Goal: Task Accomplishment & Management: Use online tool/utility

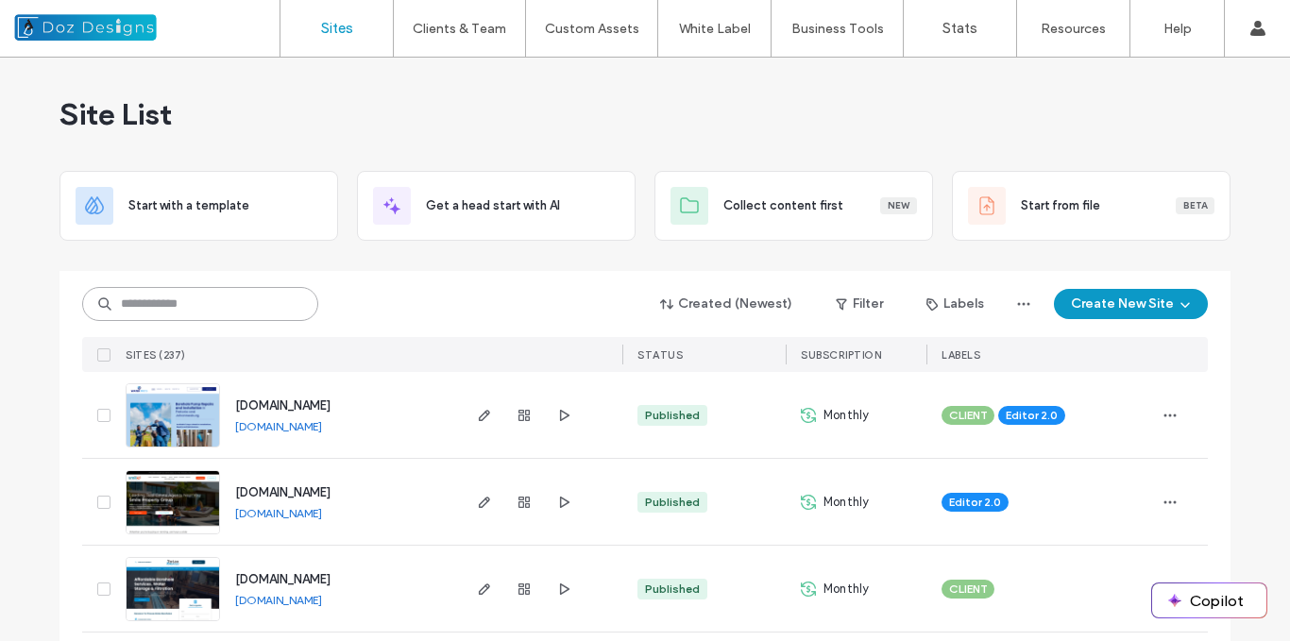
click at [253, 306] on input at bounding box center [200, 304] width 236 height 34
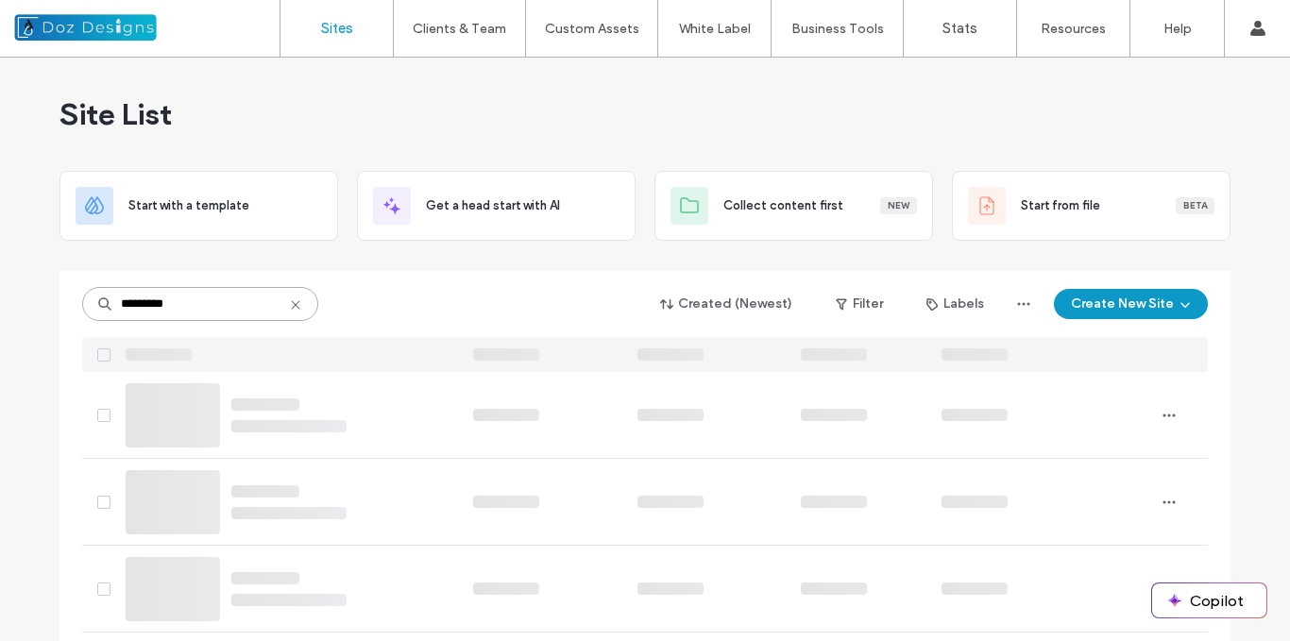
type input "*********"
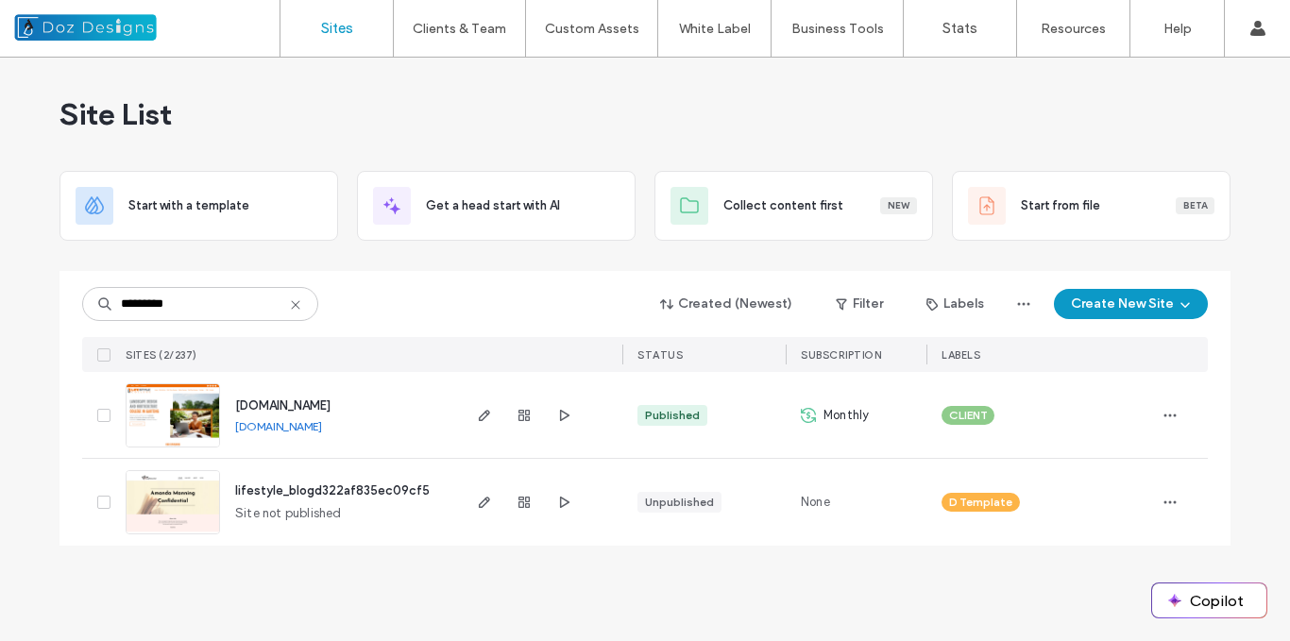
click at [177, 419] on img at bounding box center [173, 448] width 93 height 128
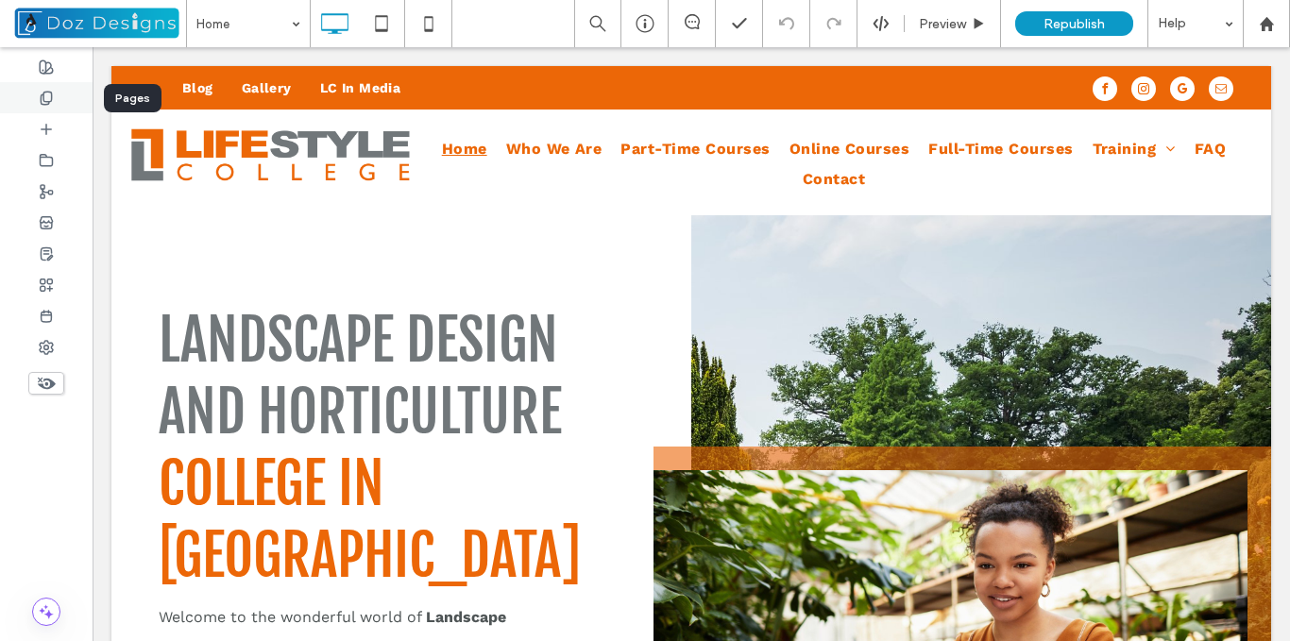
click at [51, 97] on use at bounding box center [46, 98] width 10 height 12
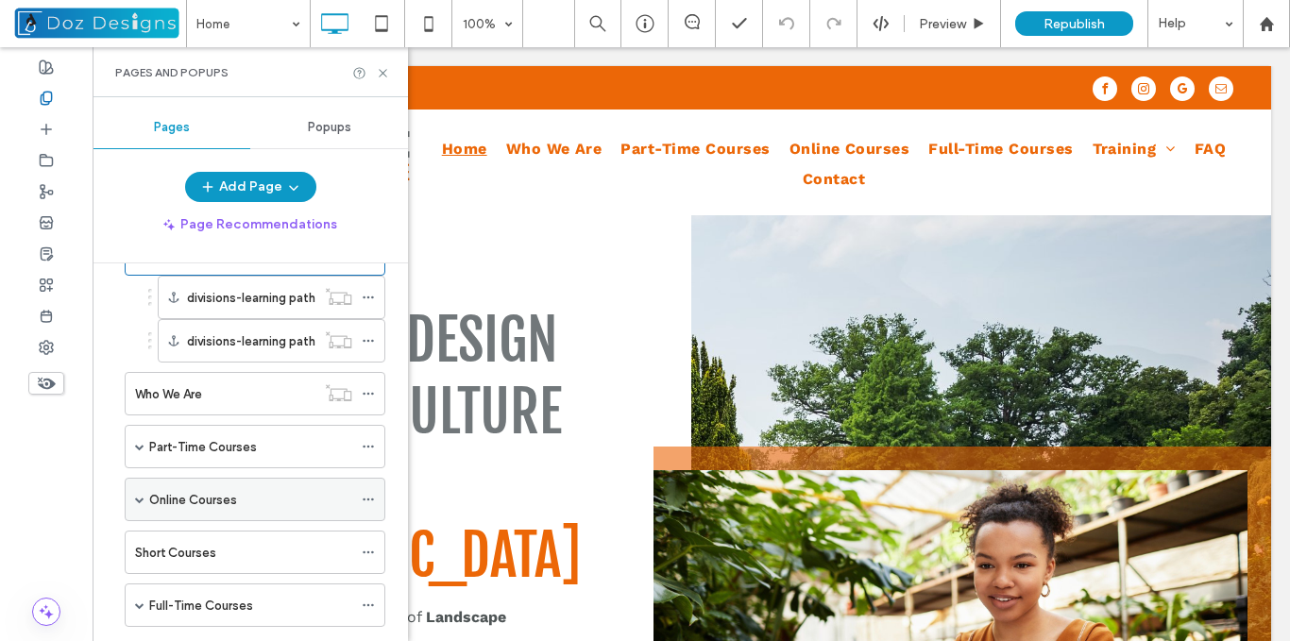
scroll to position [94, 0]
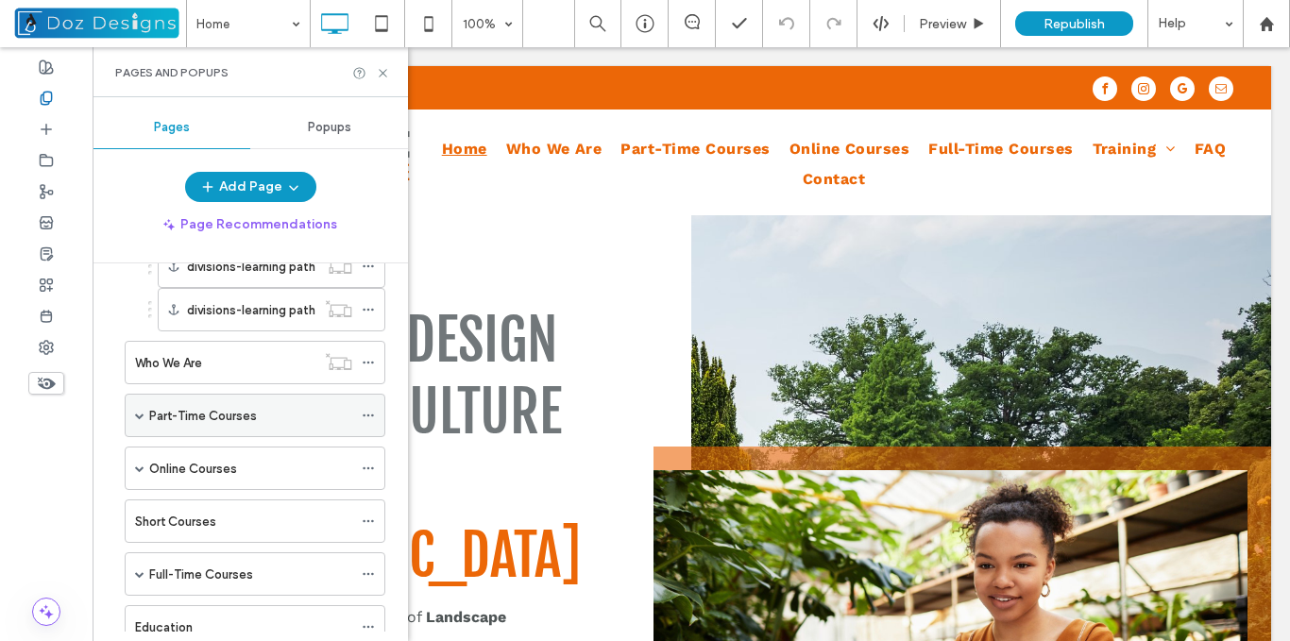
click at [137, 413] on span at bounding box center [139, 415] width 9 height 9
click at [259, 417] on div "Part-Time Courses" at bounding box center [250, 416] width 203 height 20
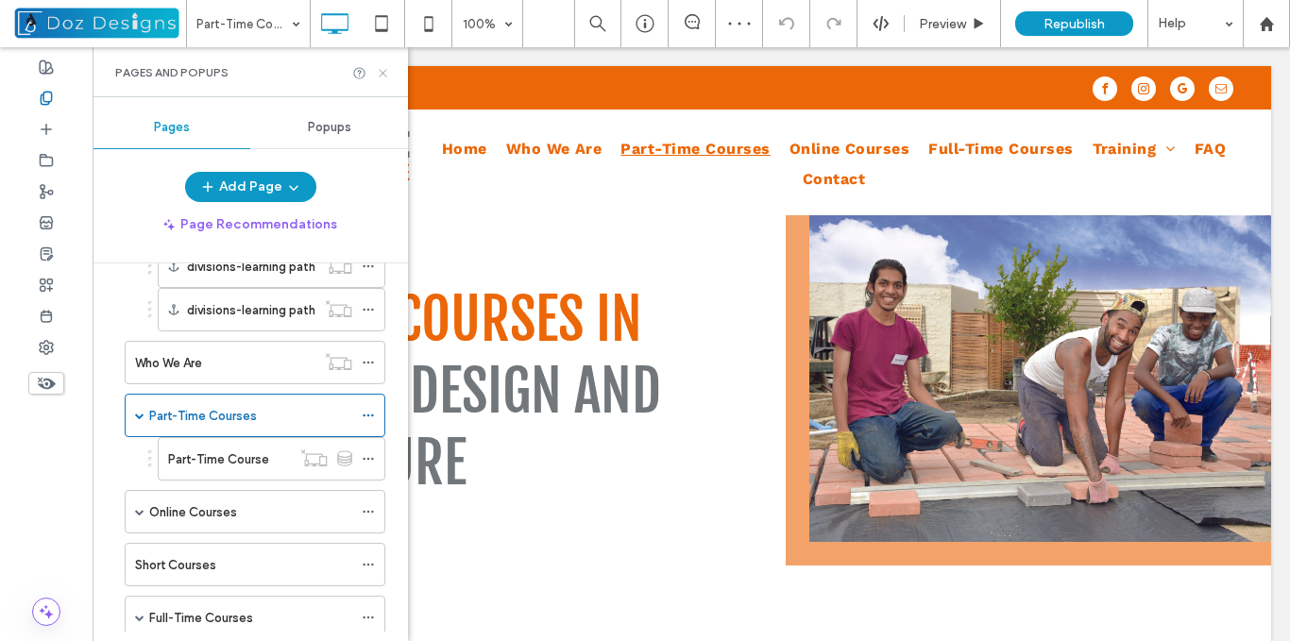
click at [381, 75] on use at bounding box center [383, 73] width 8 height 8
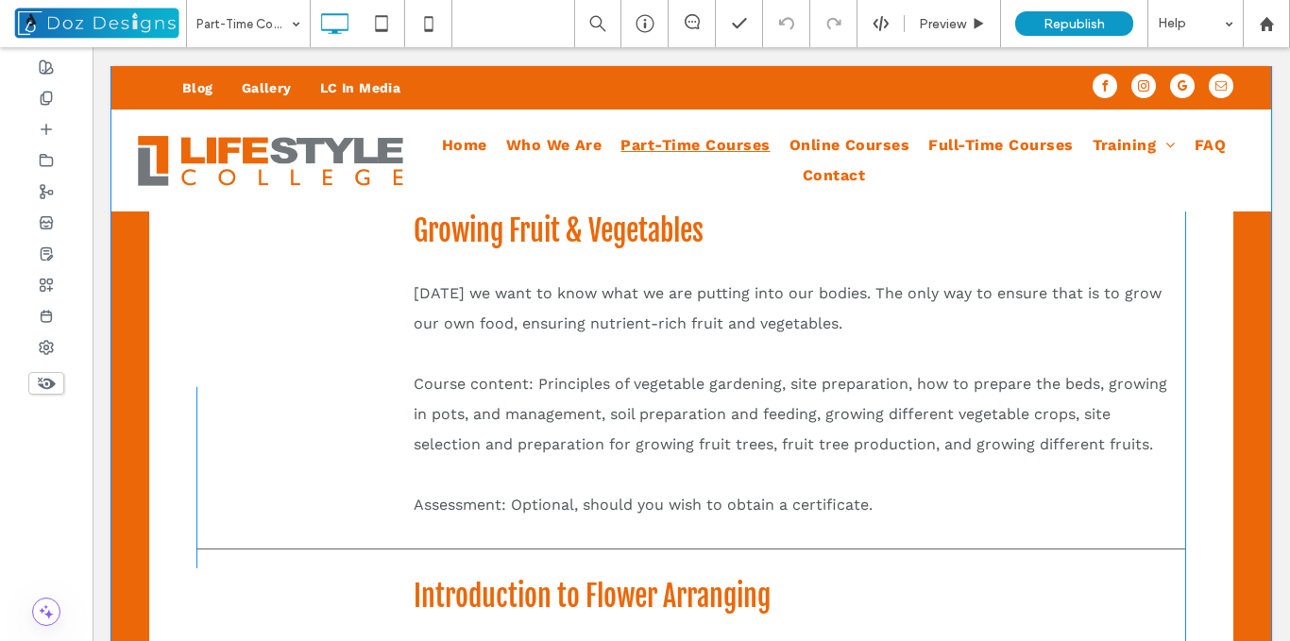
scroll to position [1134, 0]
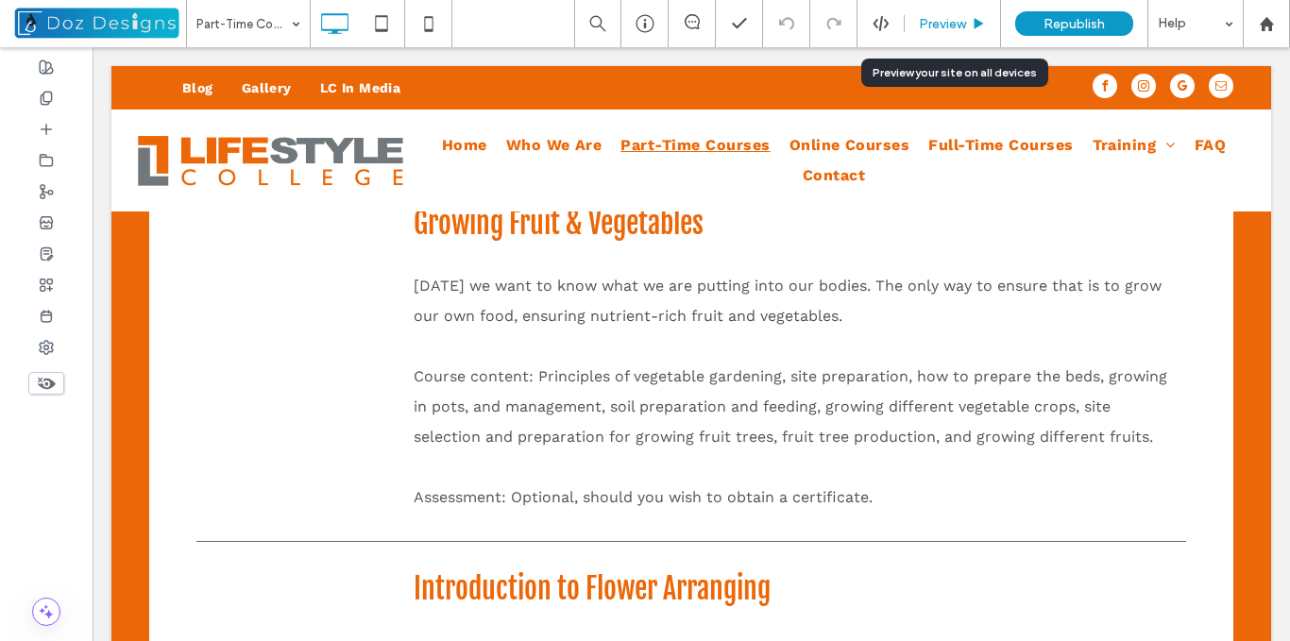
click at [965, 24] on span "Preview" at bounding box center [942, 24] width 47 height 16
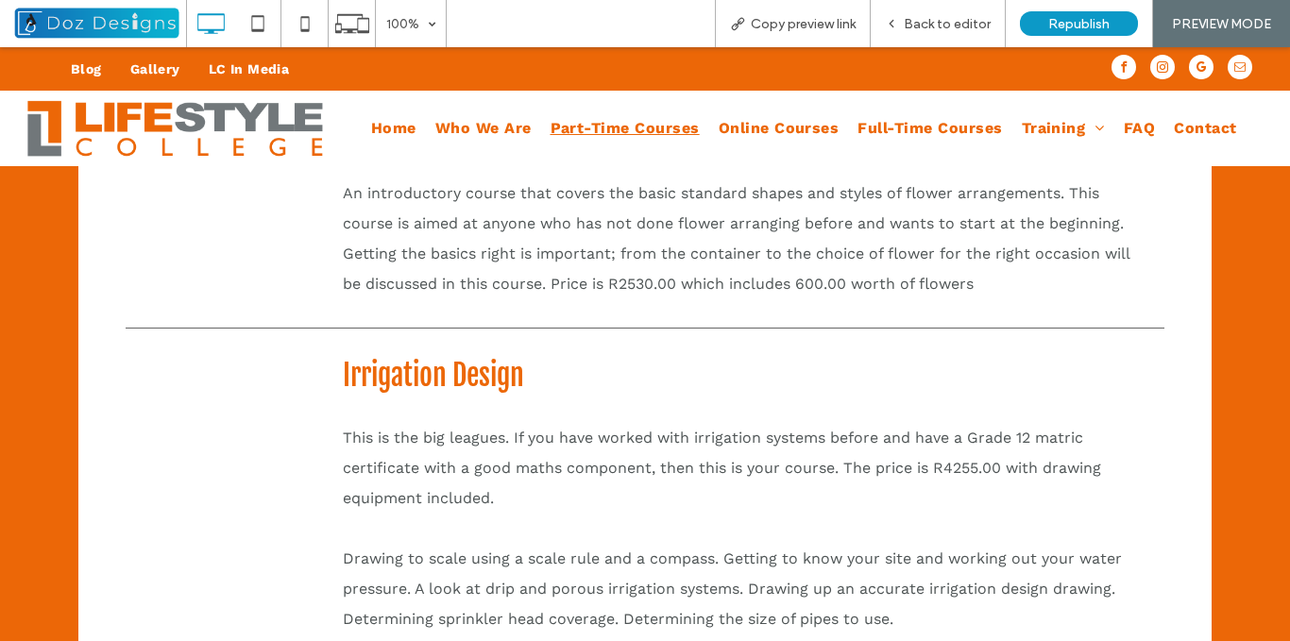
scroll to position [1639, 0]
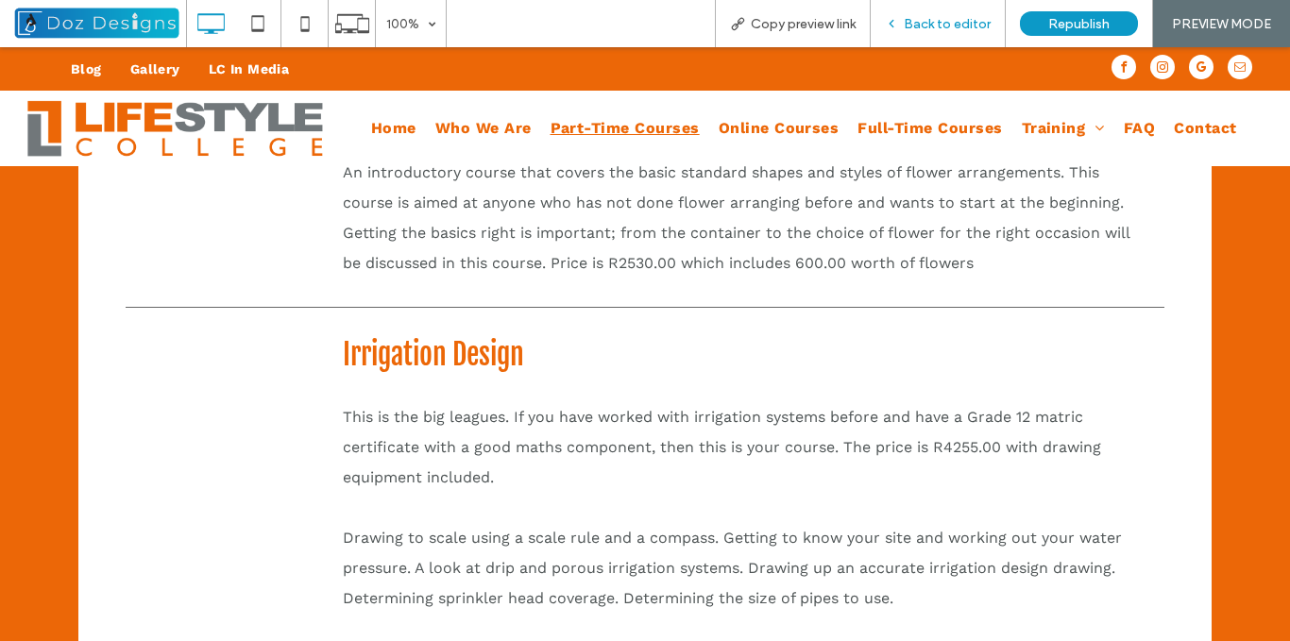
click at [898, 25] on icon at bounding box center [891, 23] width 13 height 13
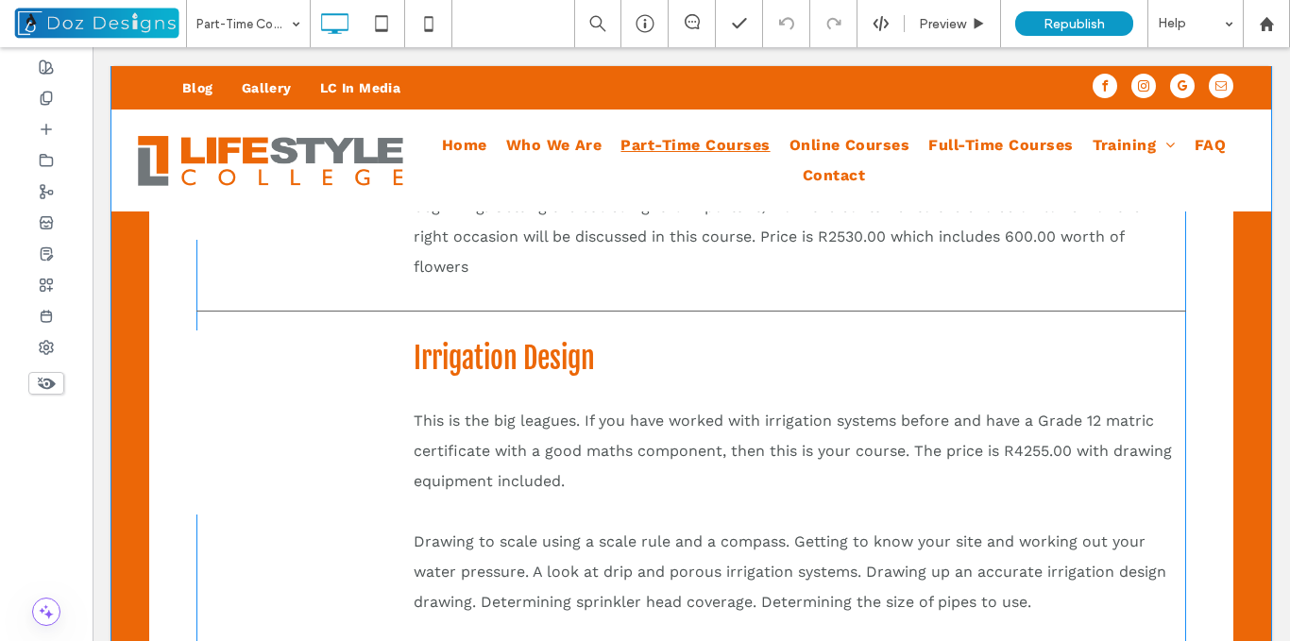
scroll to position [1606, 0]
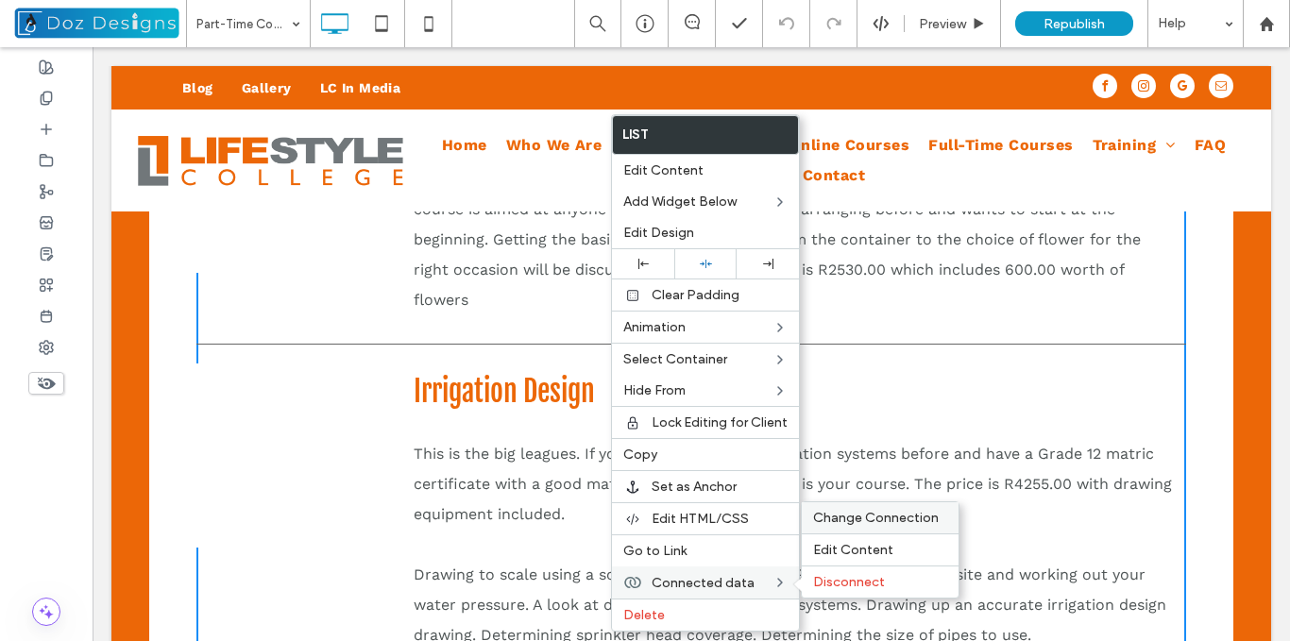
click at [855, 520] on span "Change Connection" at bounding box center [876, 518] width 126 height 16
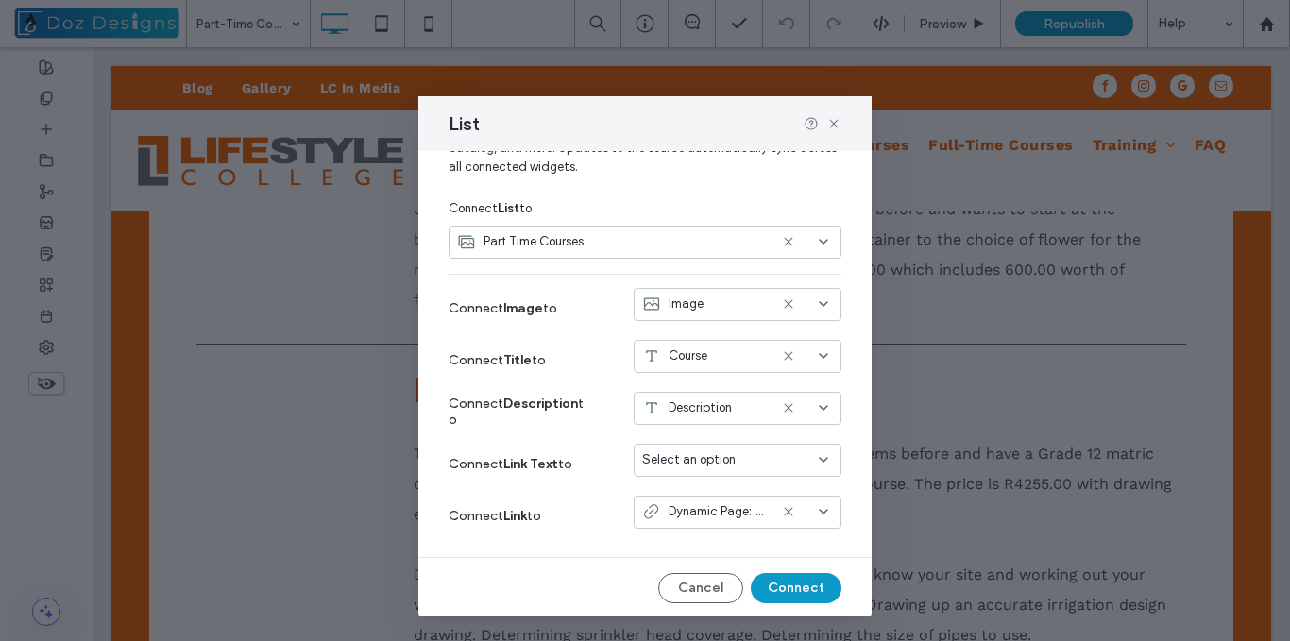
scroll to position [117, 0]
click at [781, 298] on icon at bounding box center [788, 302] width 15 height 15
click at [816, 305] on icon at bounding box center [823, 302] width 15 height 15
click at [722, 333] on div "Image" at bounding box center [724, 335] width 206 height 33
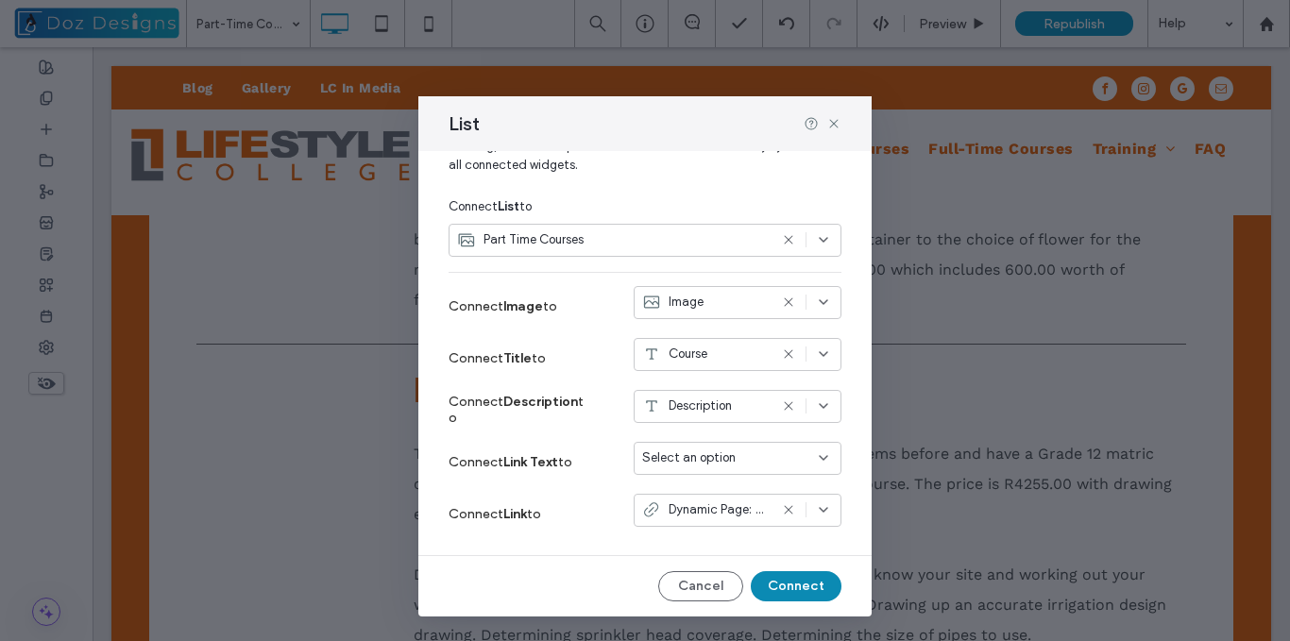
click at [798, 579] on button "Connect" at bounding box center [796, 587] width 91 height 30
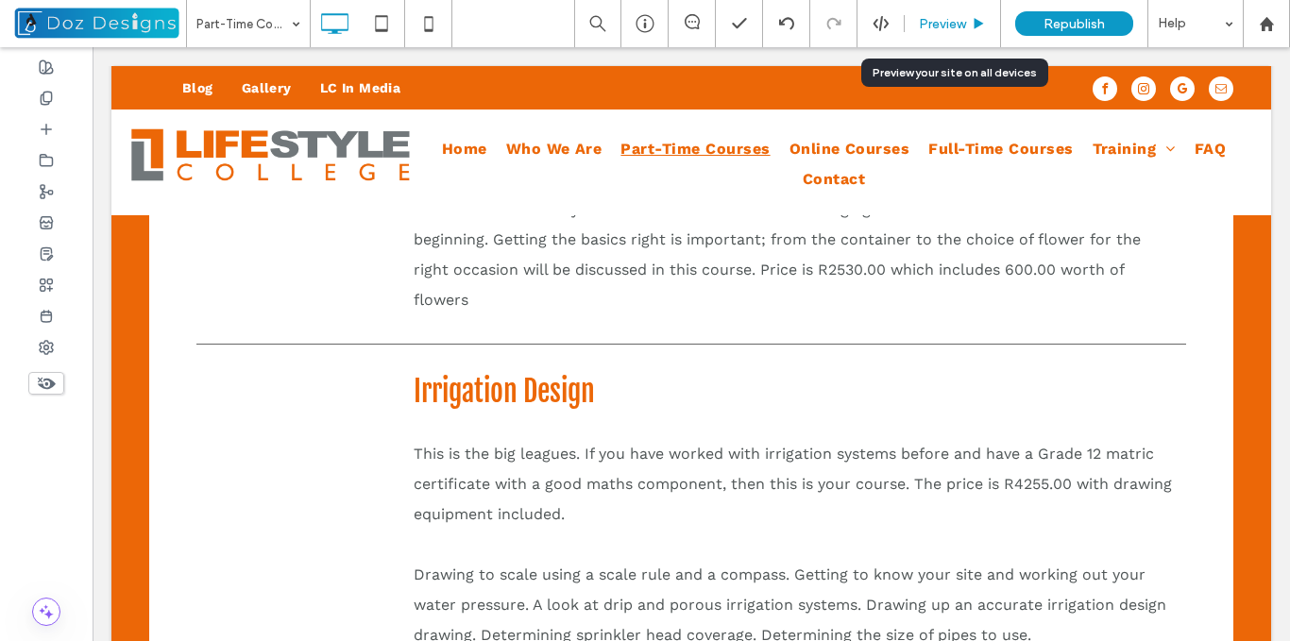
drag, startPoint x: 1059, startPoint y: 249, endPoint x: 969, endPoint y: 15, distance: 250.9
click at [969, 16] on div "Preview" at bounding box center [952, 24] width 95 height 16
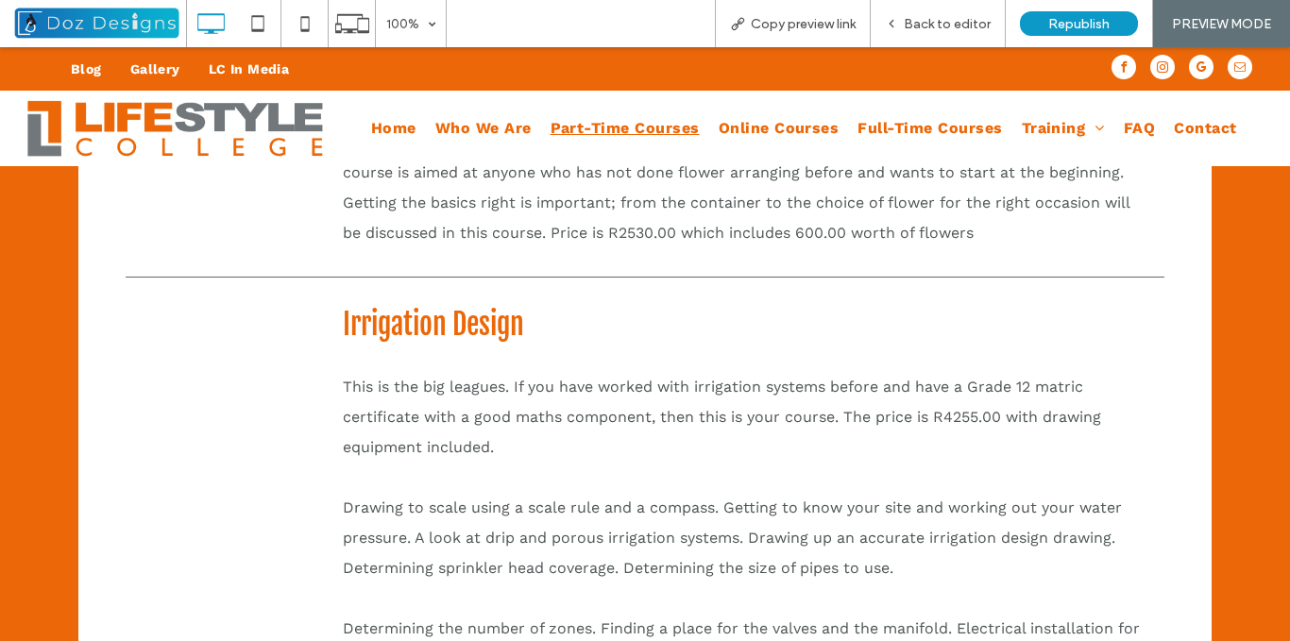
scroll to position [1608, 0]
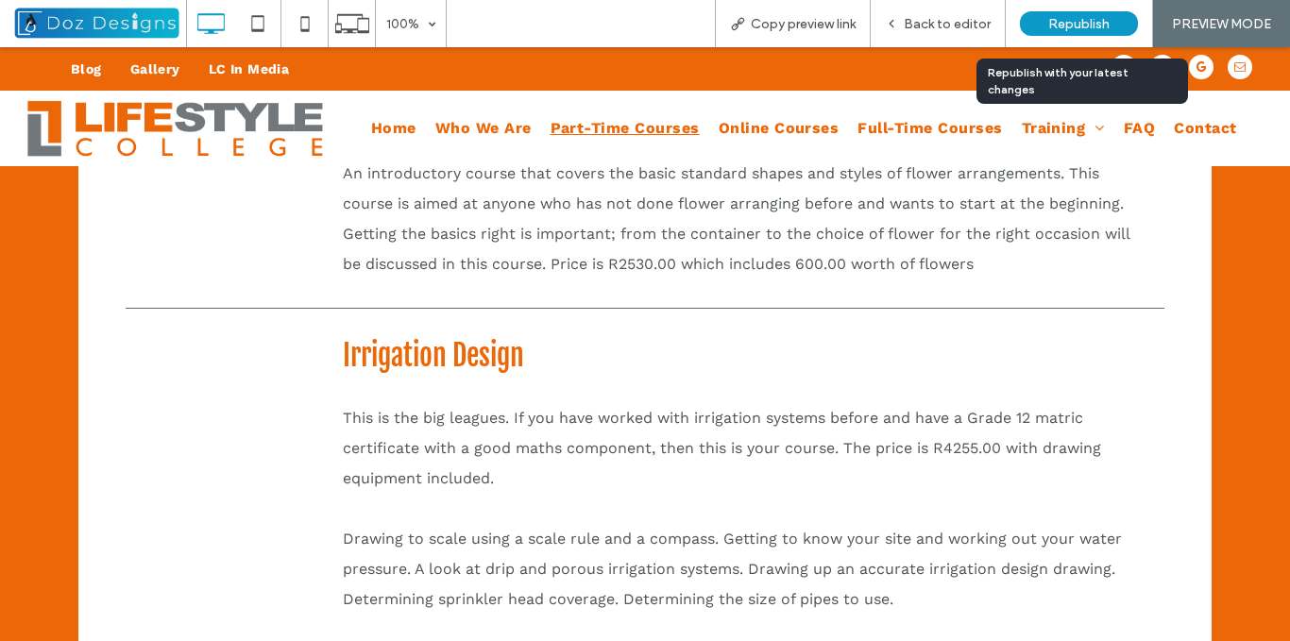
click at [1067, 26] on span "Republish" at bounding box center [1079, 24] width 61 height 16
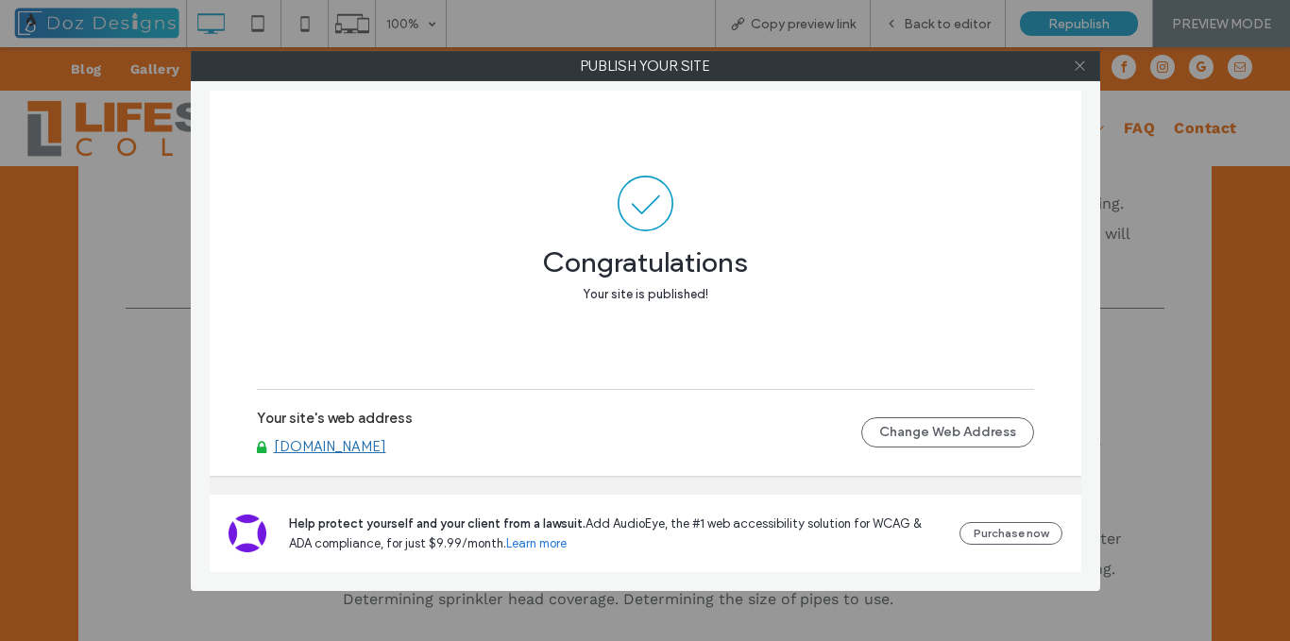
click at [1076, 65] on icon at bounding box center [1080, 66] width 14 height 14
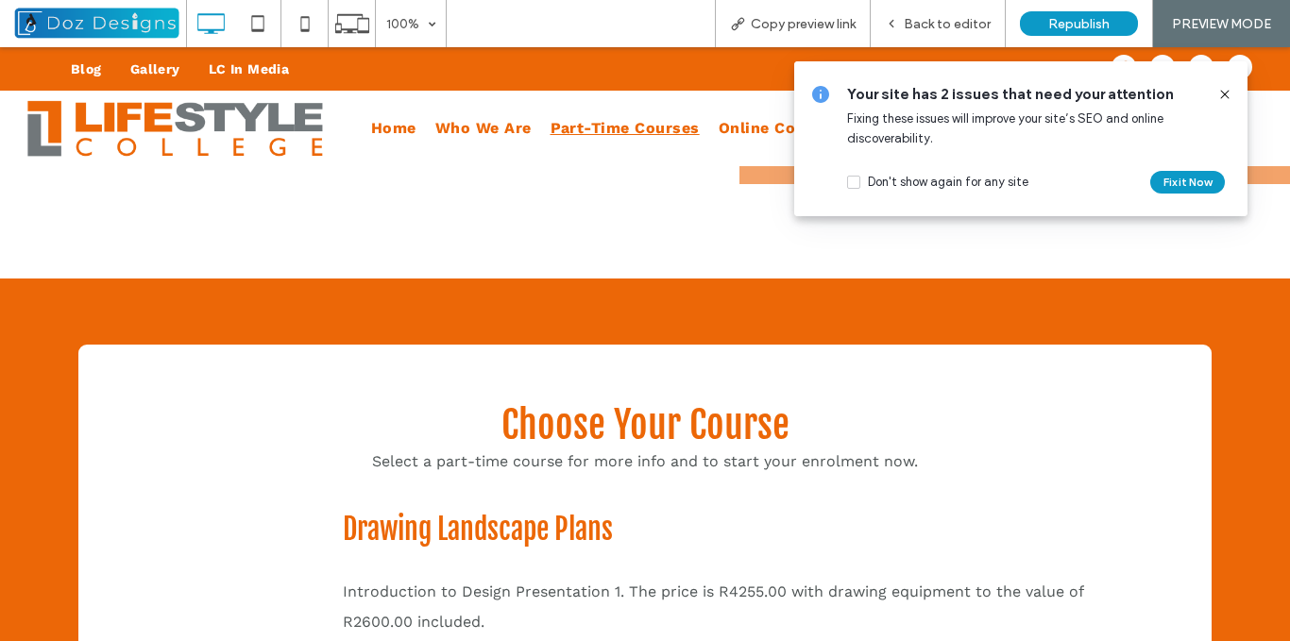
scroll to position [472, 0]
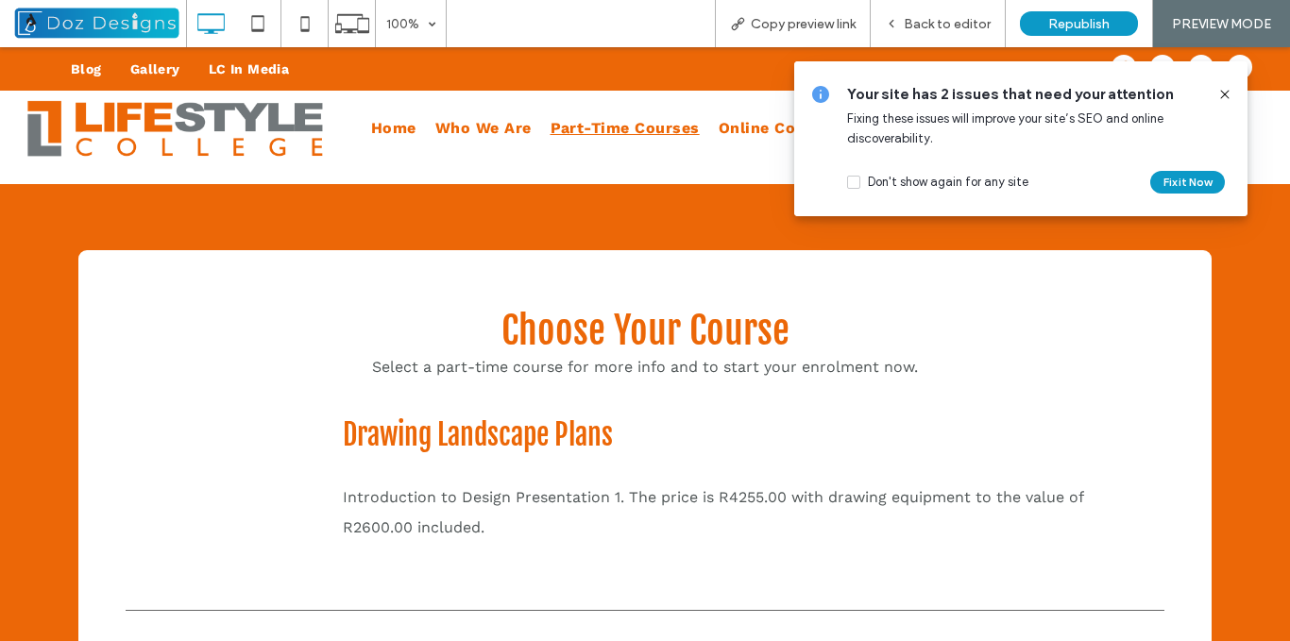
click at [1222, 95] on icon at bounding box center [1225, 94] width 15 height 15
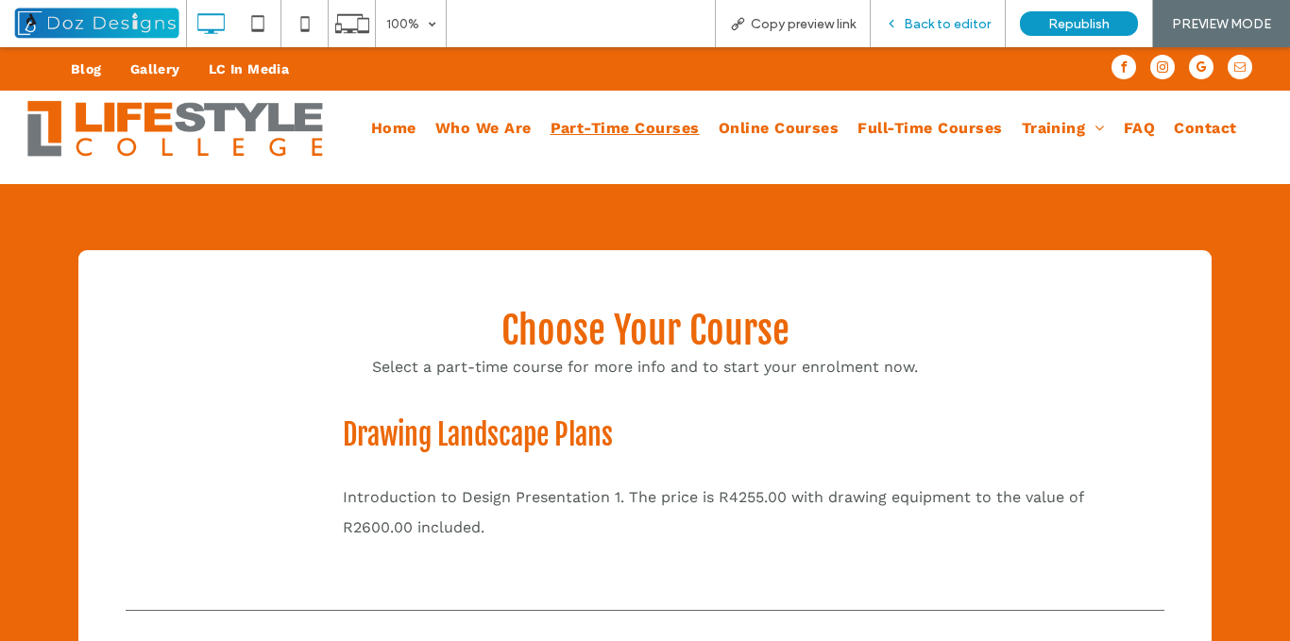
click at [923, 17] on span "Back to editor" at bounding box center [947, 24] width 87 height 16
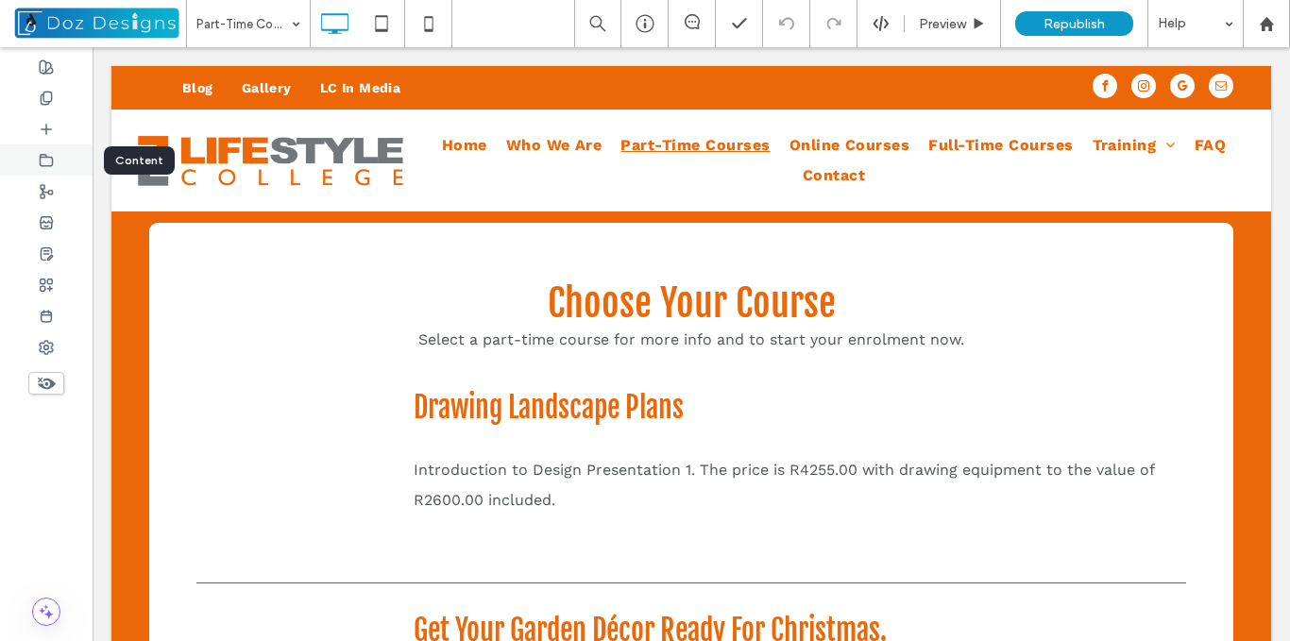
click at [48, 154] on icon at bounding box center [46, 160] width 15 height 15
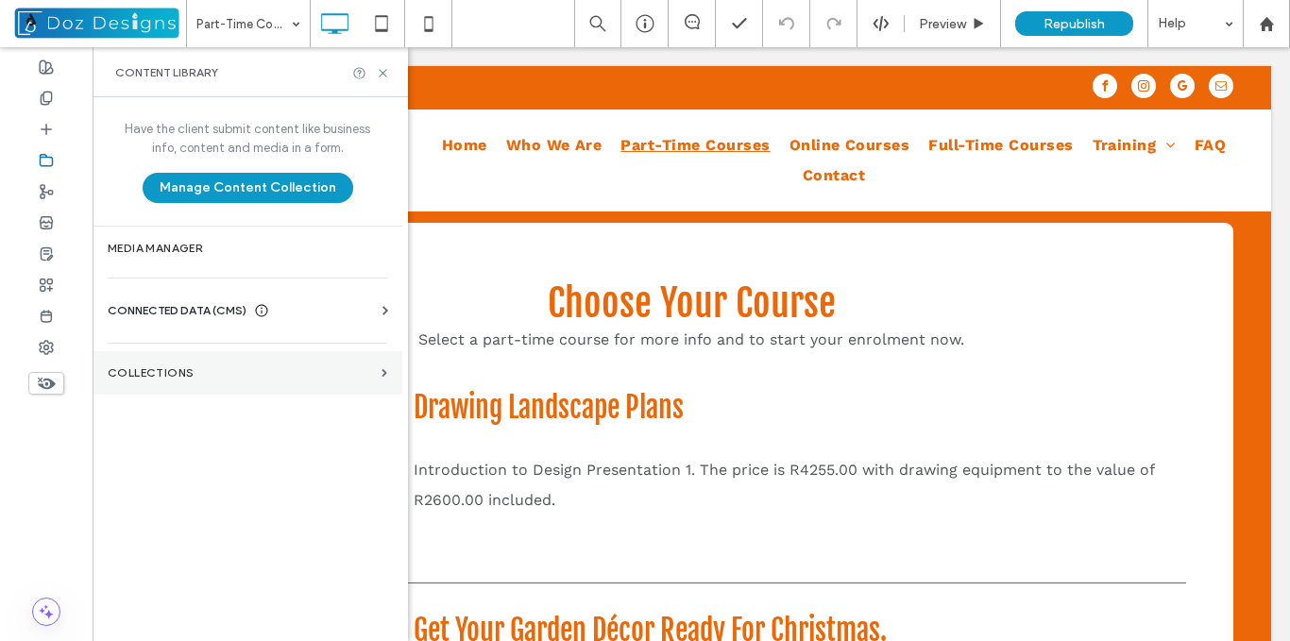
click at [232, 381] on section "Collections" at bounding box center [248, 372] width 310 height 43
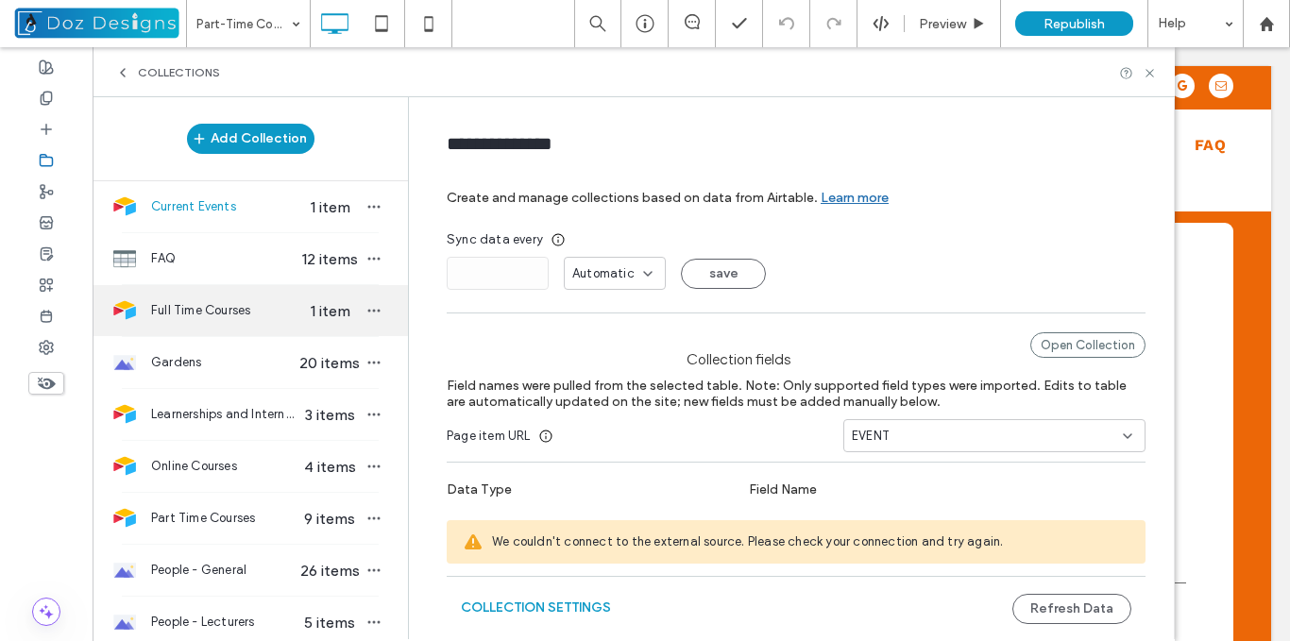
click at [214, 309] on span "Full Time Courses" at bounding box center [223, 310] width 145 height 19
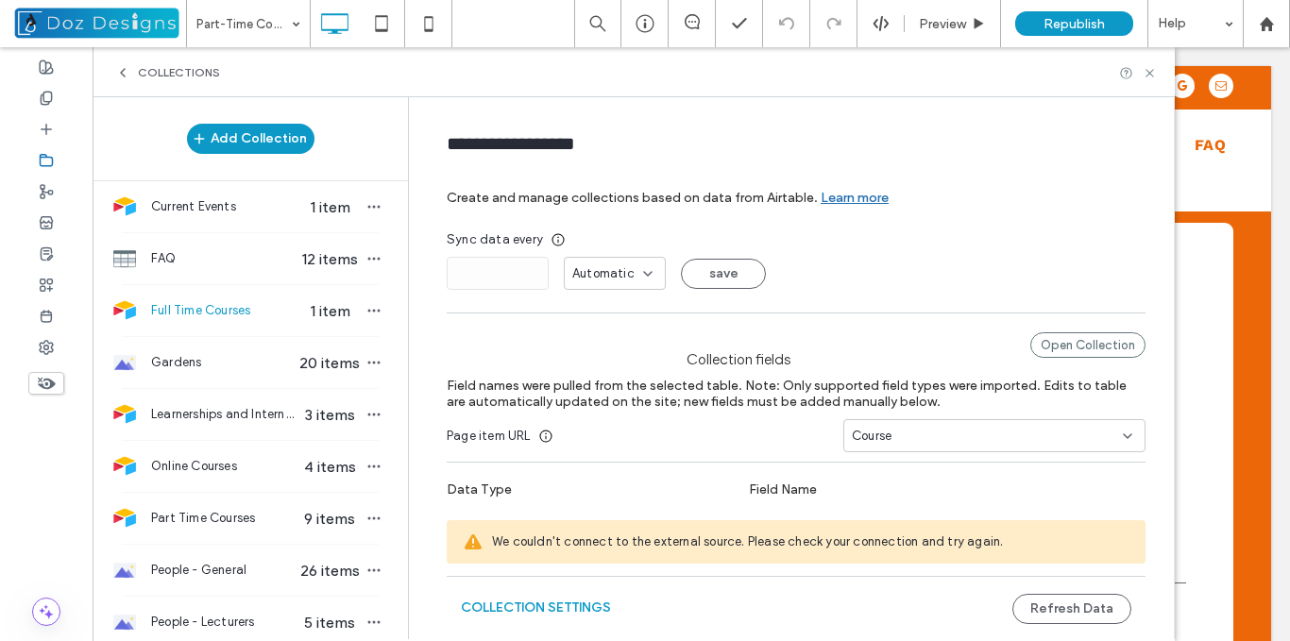
type input "**********"
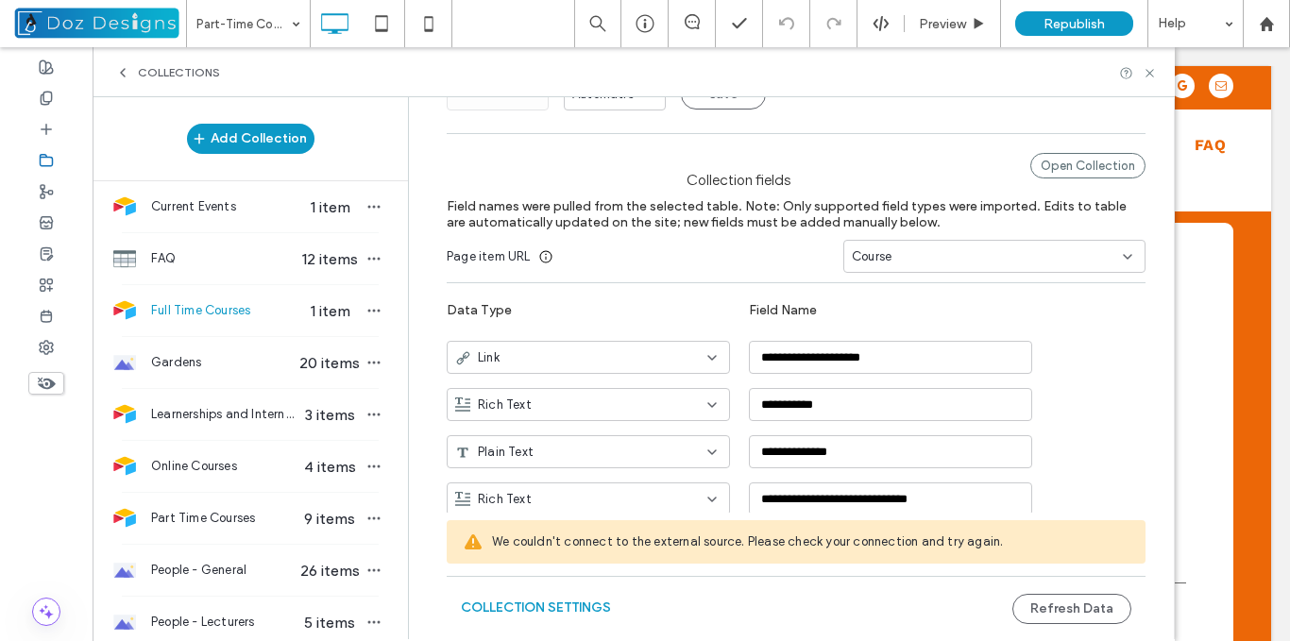
scroll to position [189, 0]
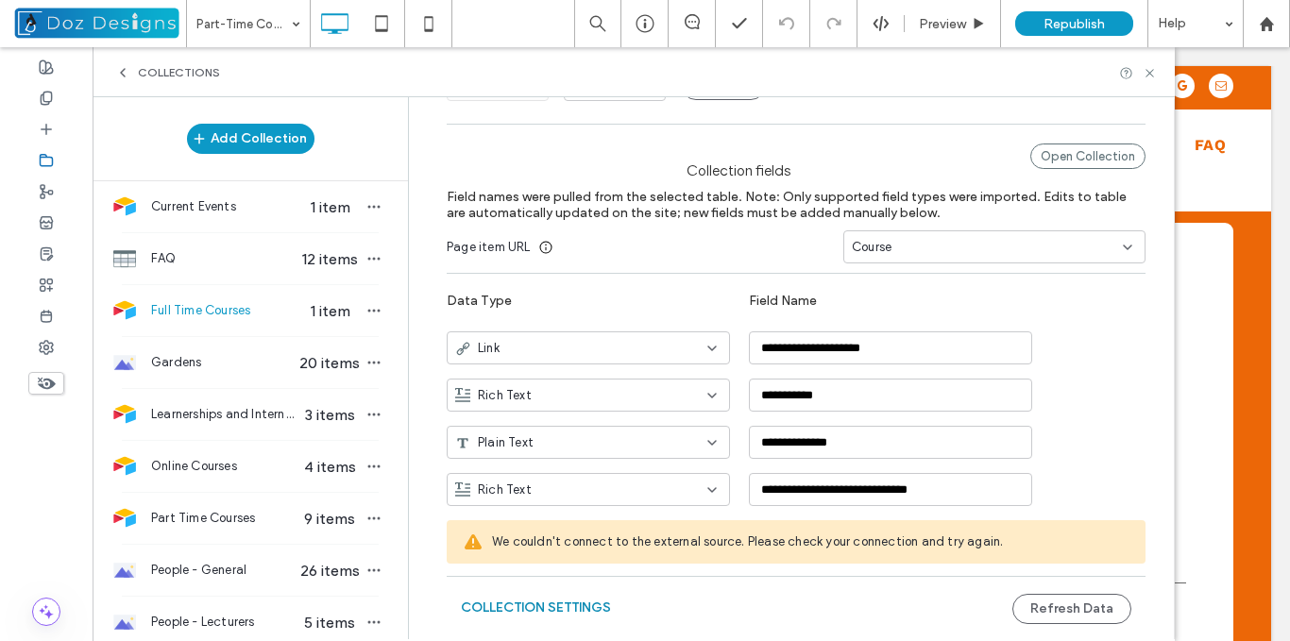
click at [582, 602] on button "Collection Settings" at bounding box center [536, 608] width 150 height 30
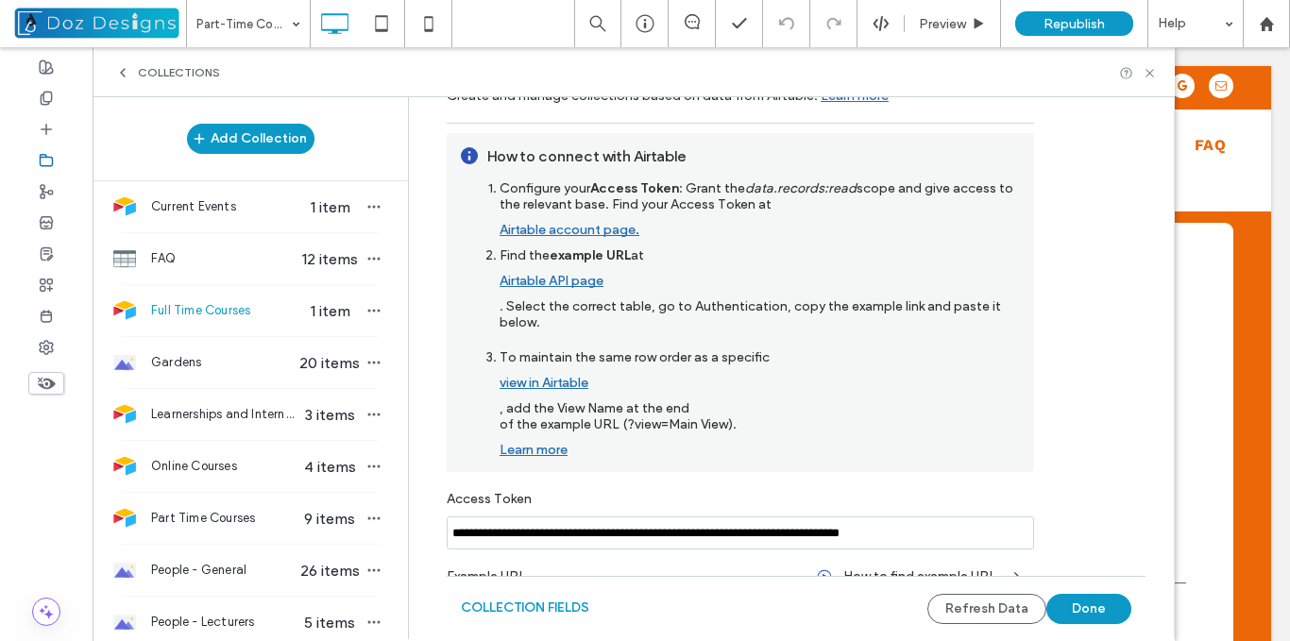
scroll to position [135, 0]
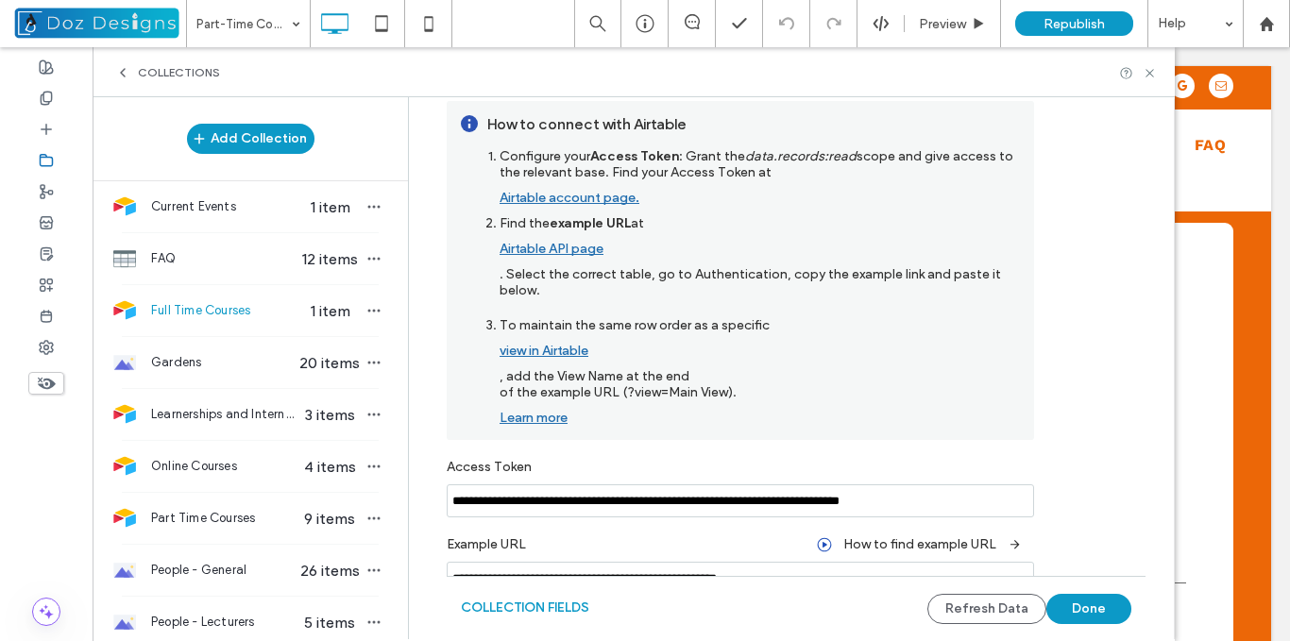
click at [815, 573] on input "**********" at bounding box center [741, 578] width 588 height 33
click at [995, 500] on input "**********" at bounding box center [741, 501] width 588 height 33
type input "**********"
click at [1087, 486] on form "**********" at bounding box center [797, 310] width 756 height 658
click at [1087, 599] on button "Done" at bounding box center [1089, 609] width 85 height 30
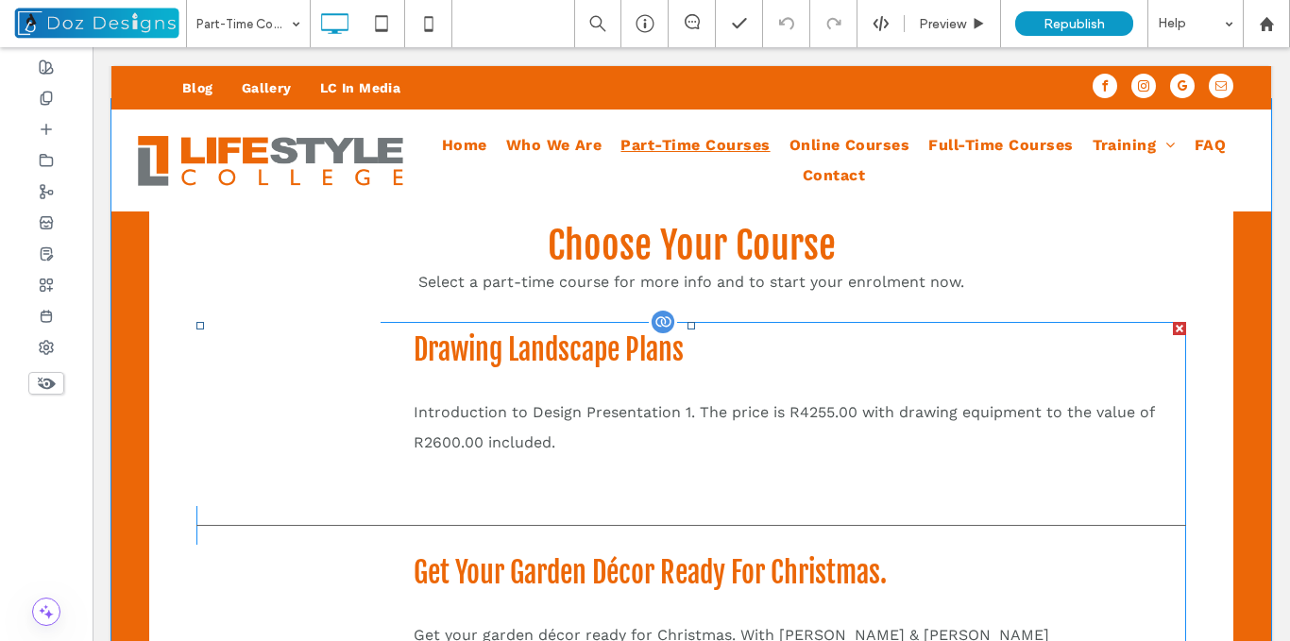
scroll to position [472, 0]
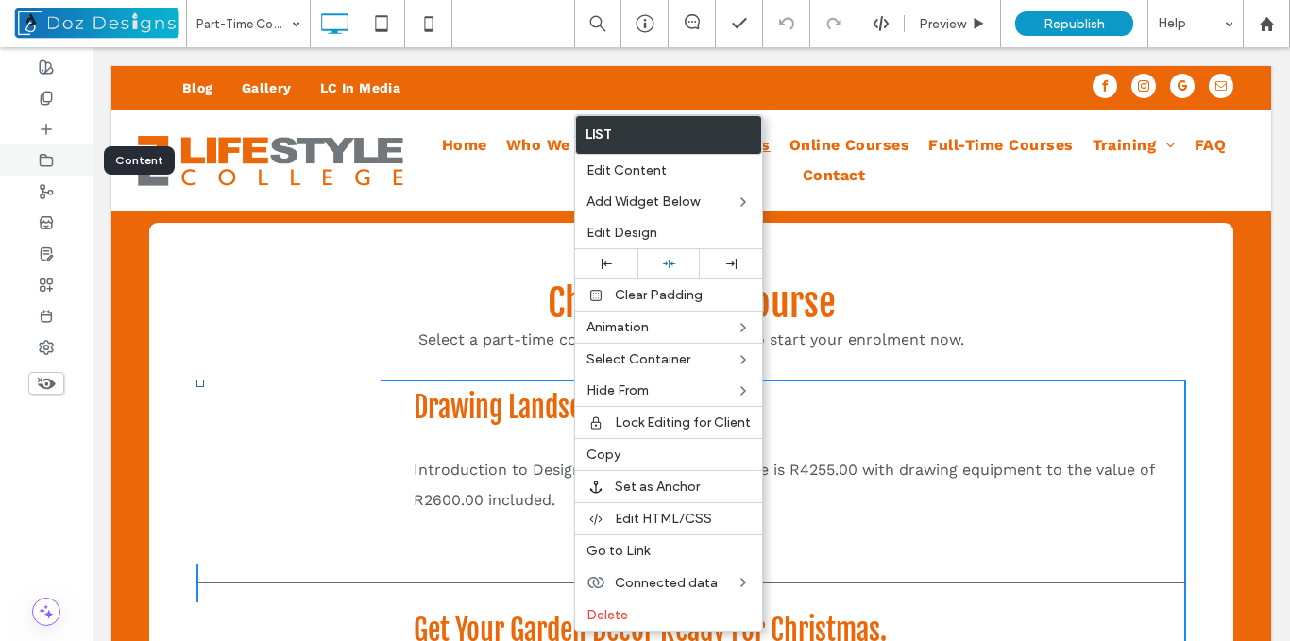
click at [43, 161] on icon at bounding box center [46, 160] width 15 height 15
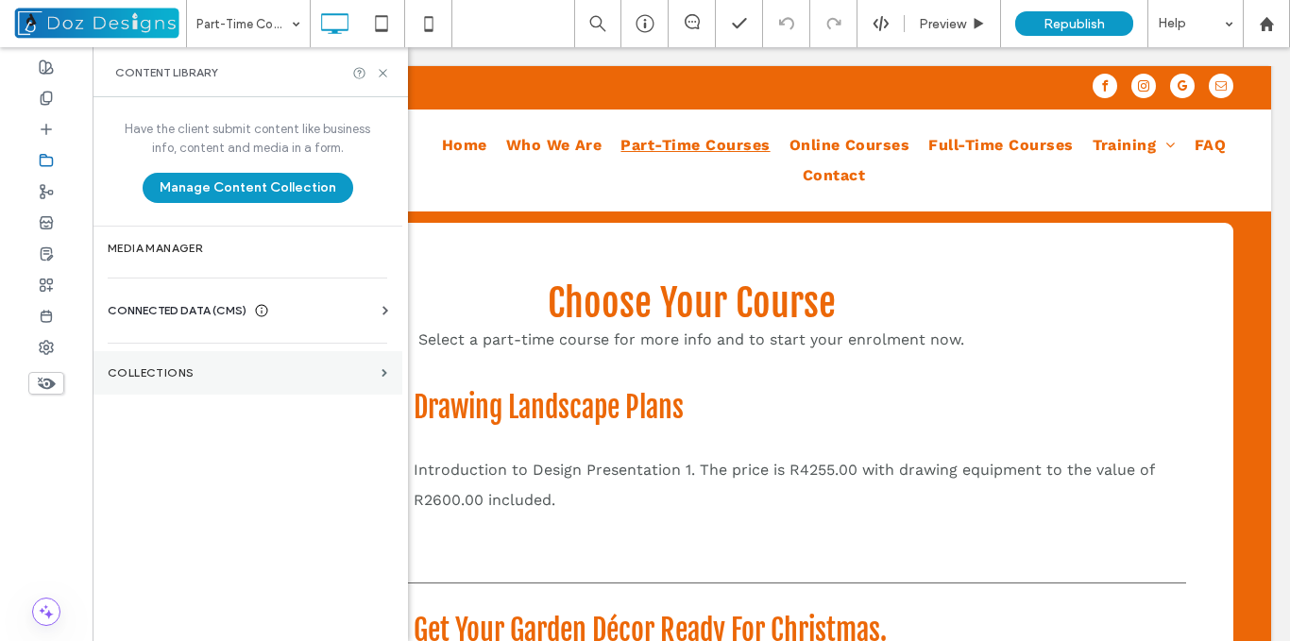
click at [366, 370] on label "Collections" at bounding box center [241, 373] width 266 height 13
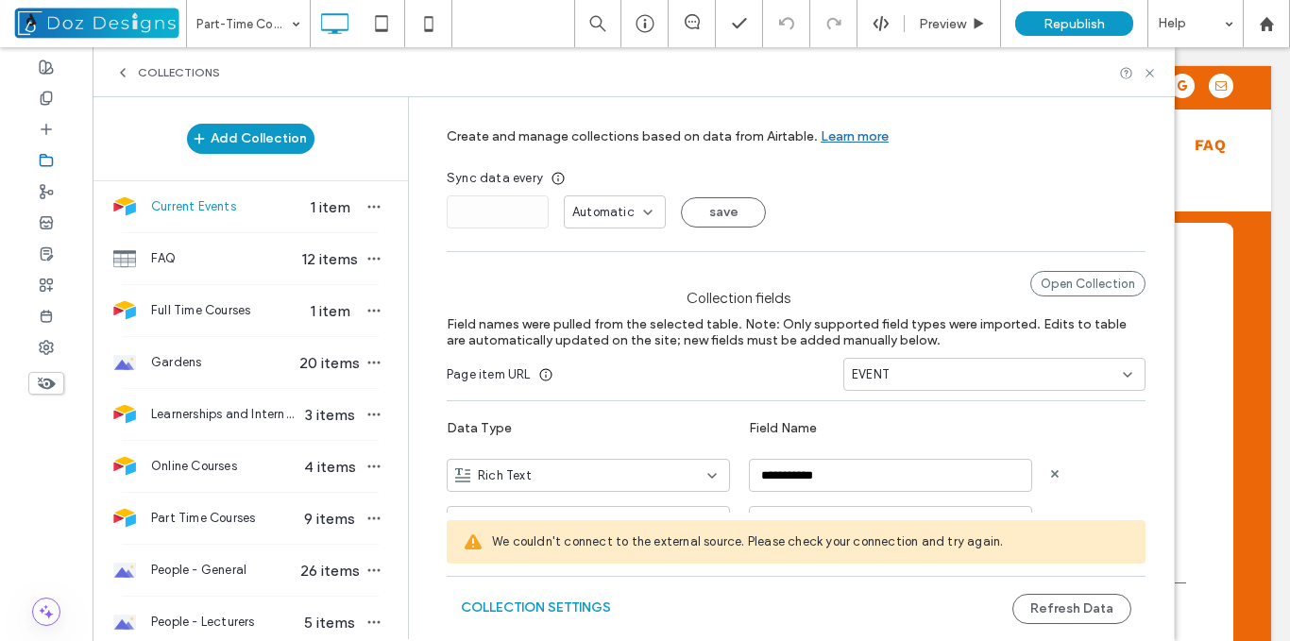
scroll to position [94, 0]
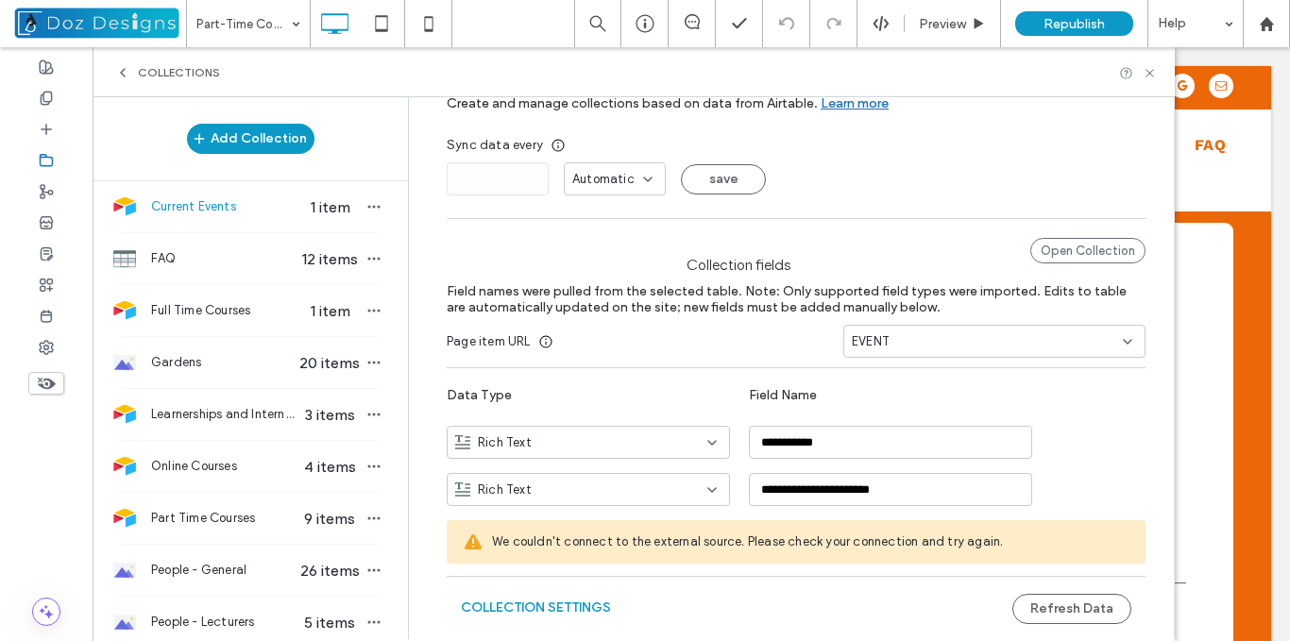
click at [970, 545] on span "We couldn't connect to the external source. Please check your connection and tr…" at bounding box center [811, 542] width 639 height 19
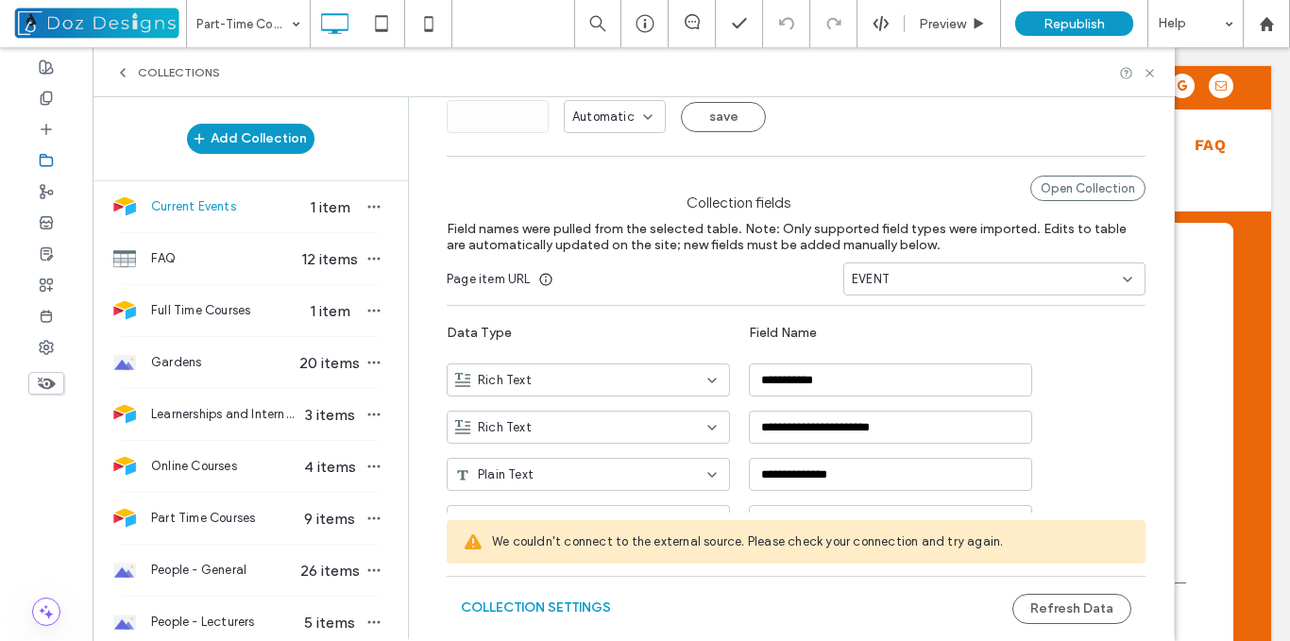
scroll to position [189, 0]
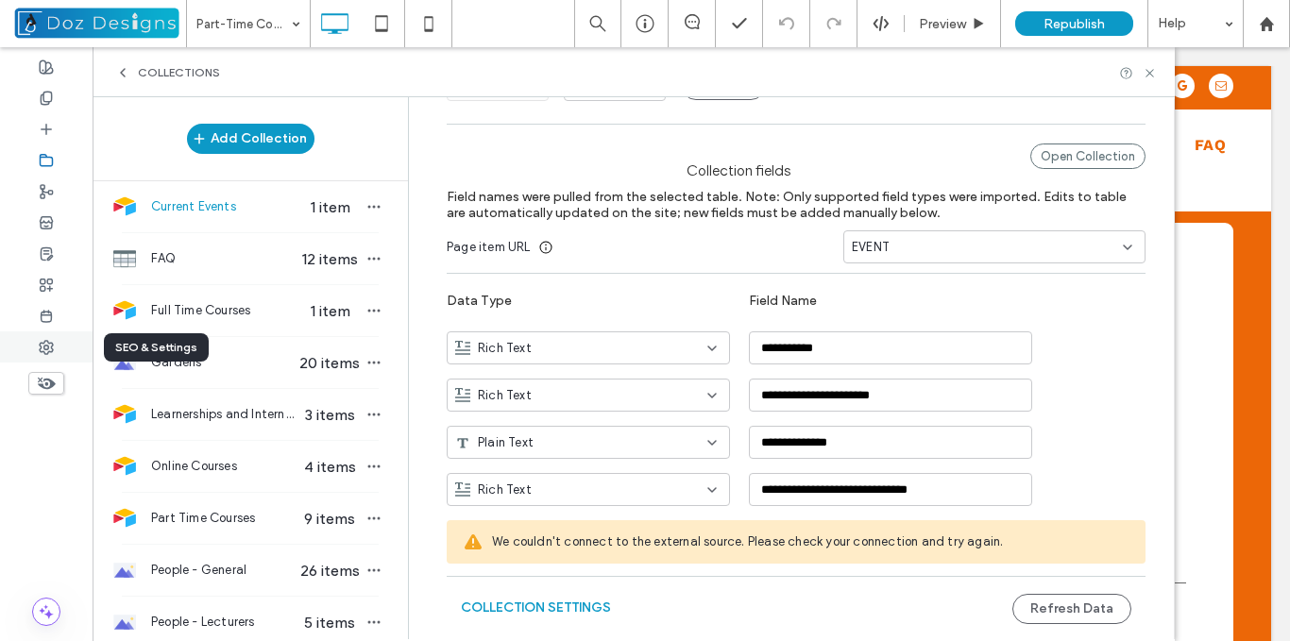
click at [52, 342] on icon at bounding box center [46, 347] width 15 height 15
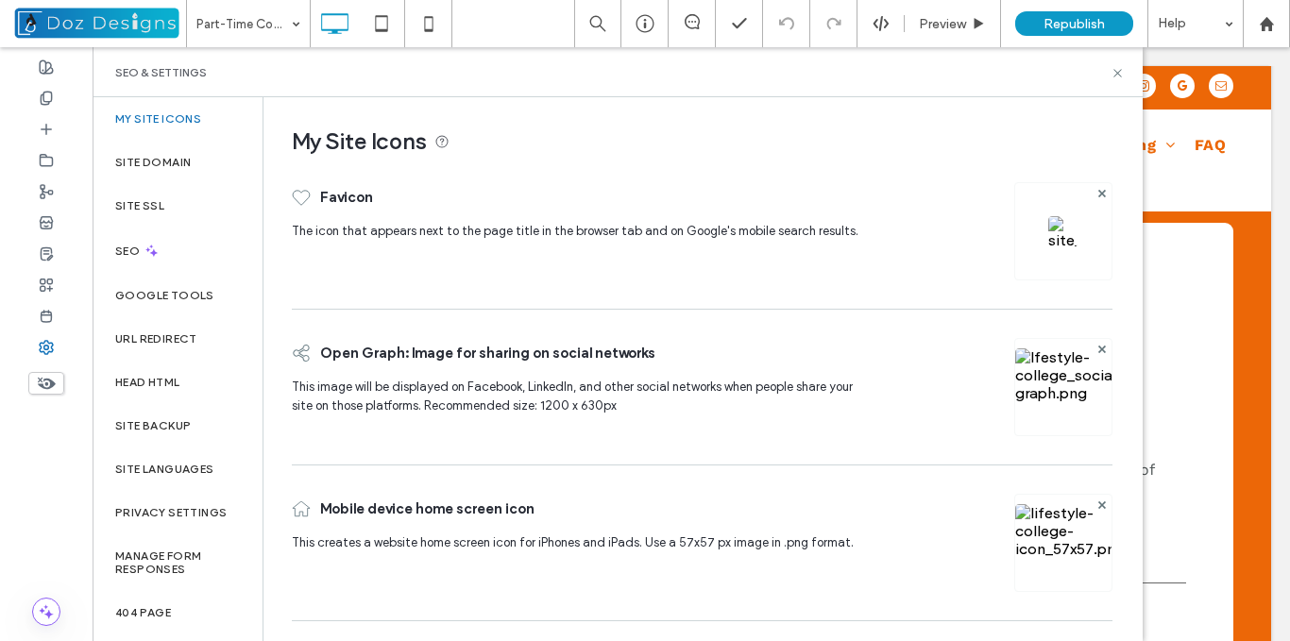
click at [1054, 225] on img at bounding box center [1064, 231] width 30 height 30
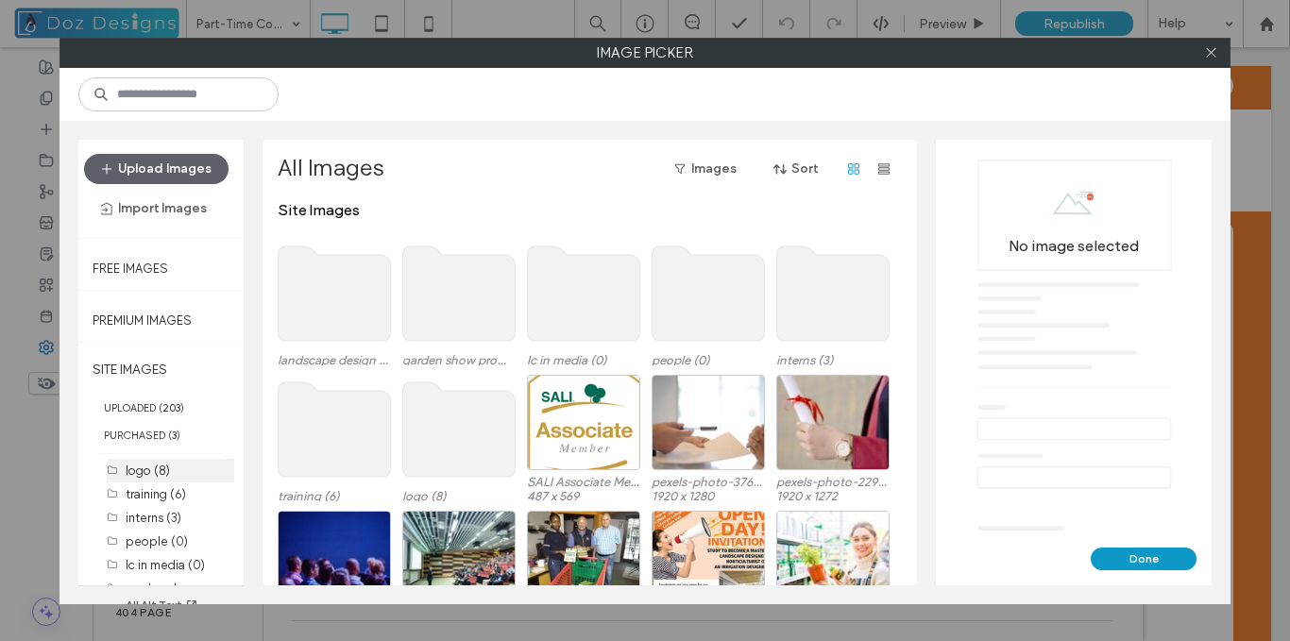
click at [156, 471] on label "logo (8)" at bounding box center [148, 471] width 44 height 14
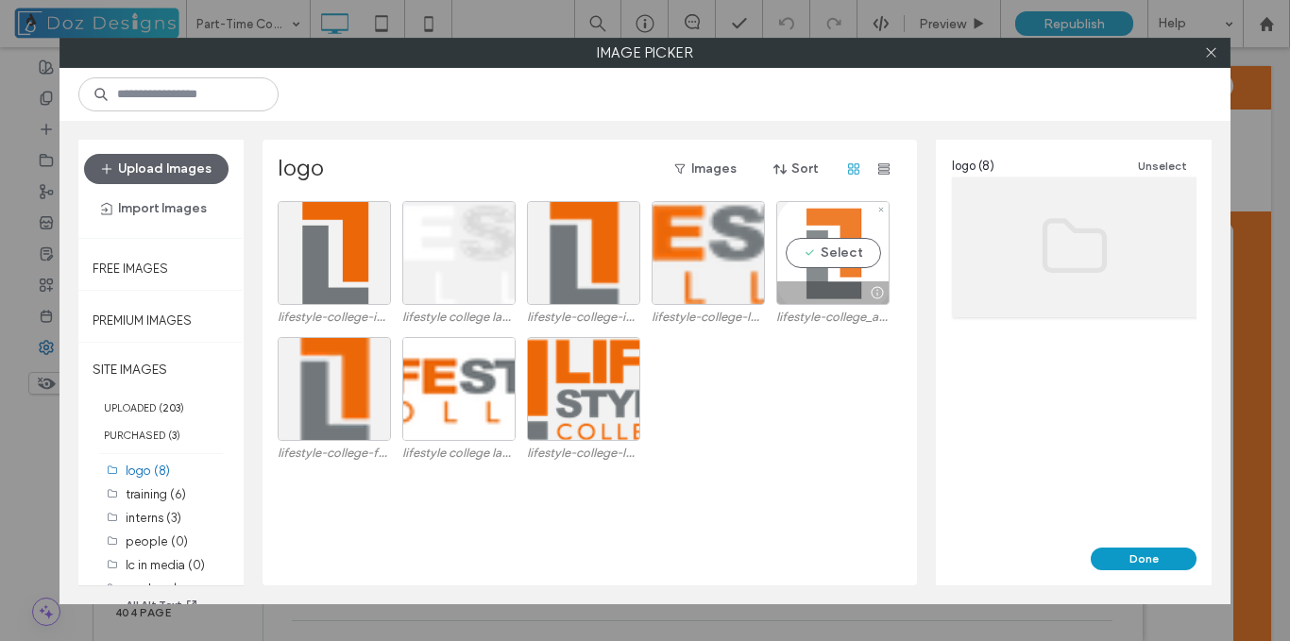
click at [850, 257] on div "Select" at bounding box center [833, 253] width 113 height 104
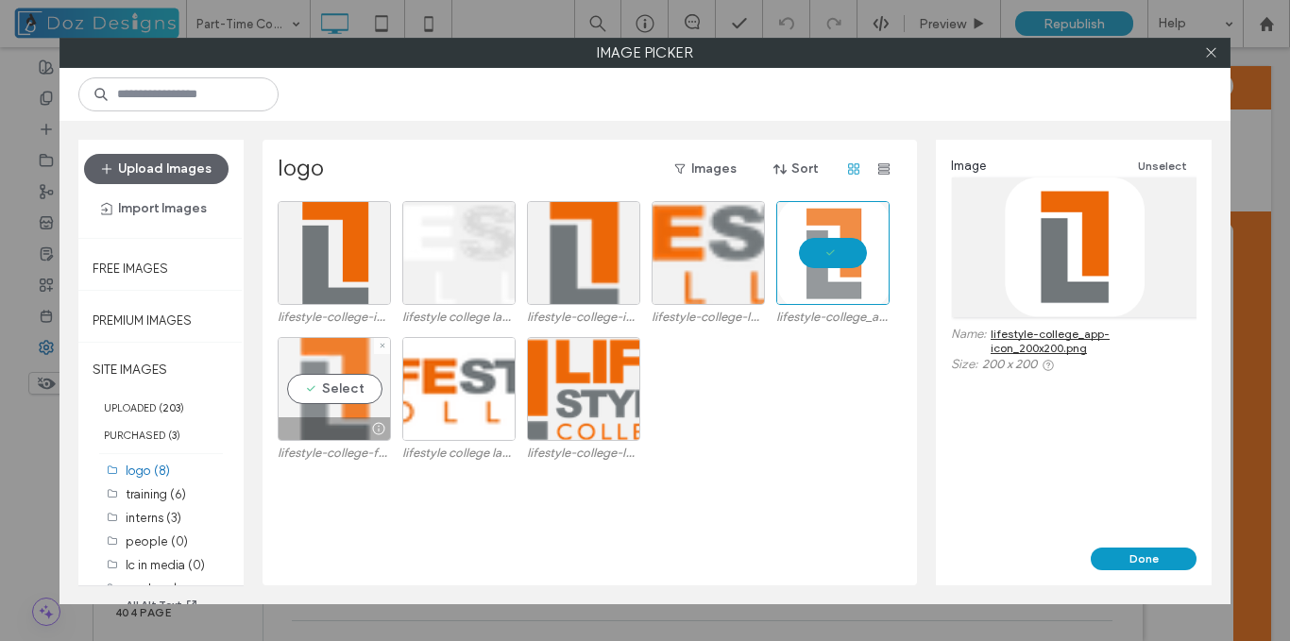
click at [326, 399] on div "Select" at bounding box center [334, 389] width 113 height 104
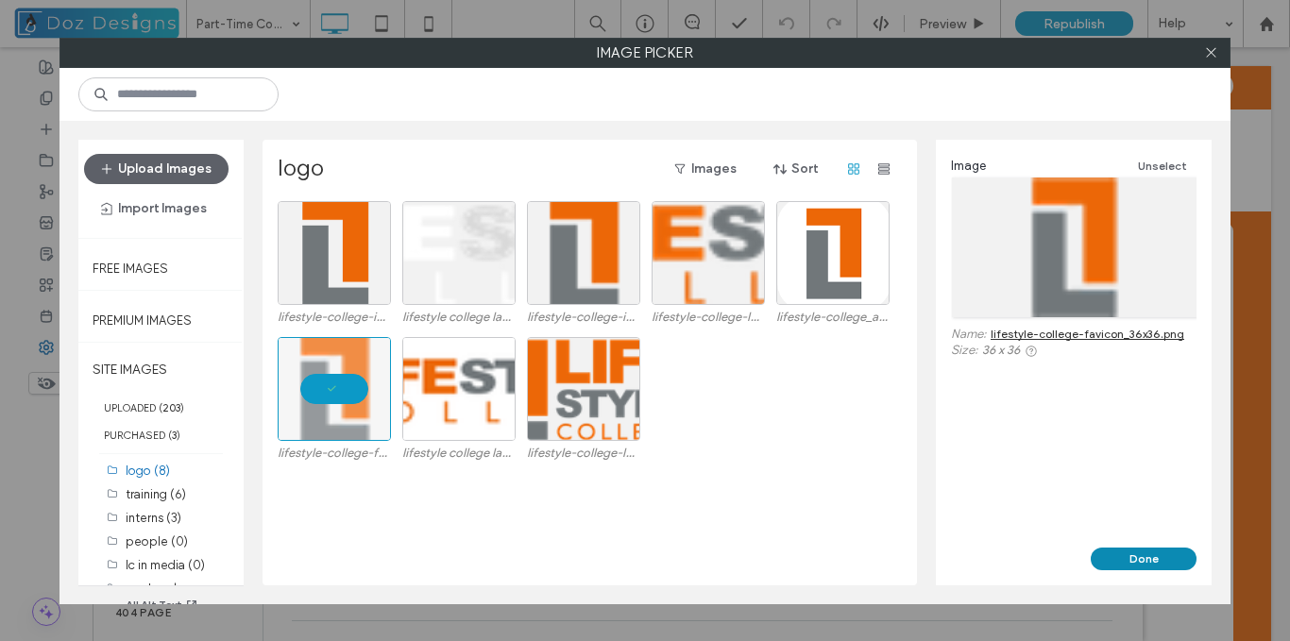
click at [1123, 555] on button "Done" at bounding box center [1144, 559] width 106 height 23
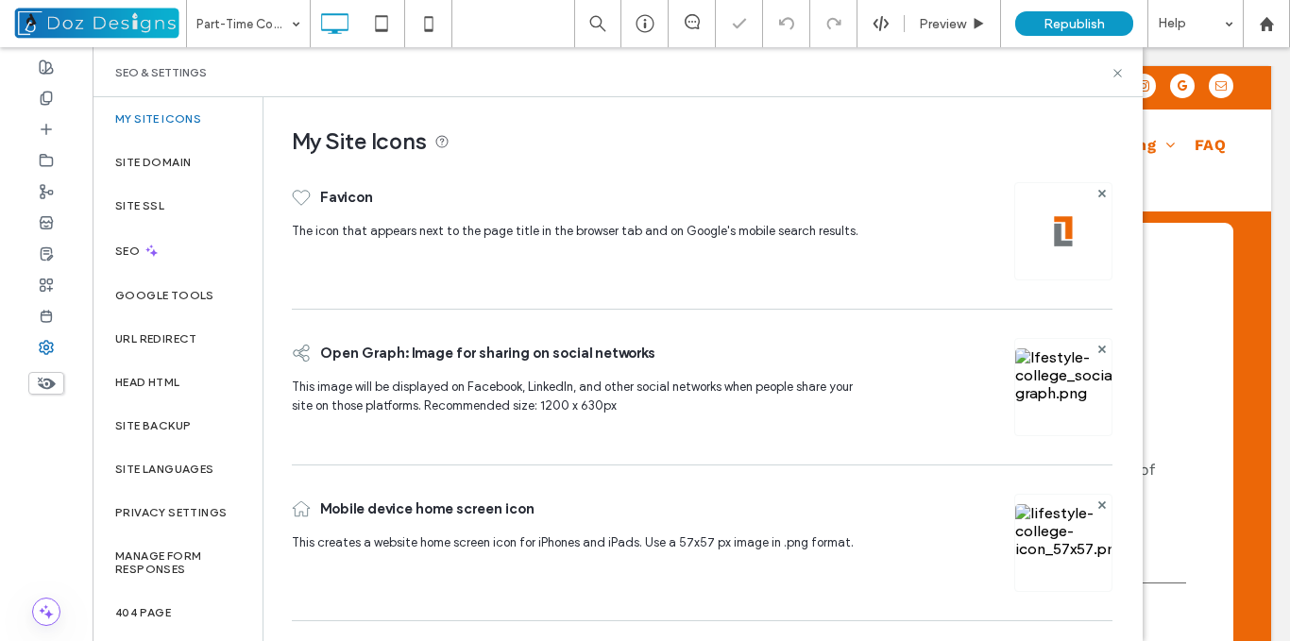
click at [1058, 377] on img at bounding box center [1064, 413] width 96 height 128
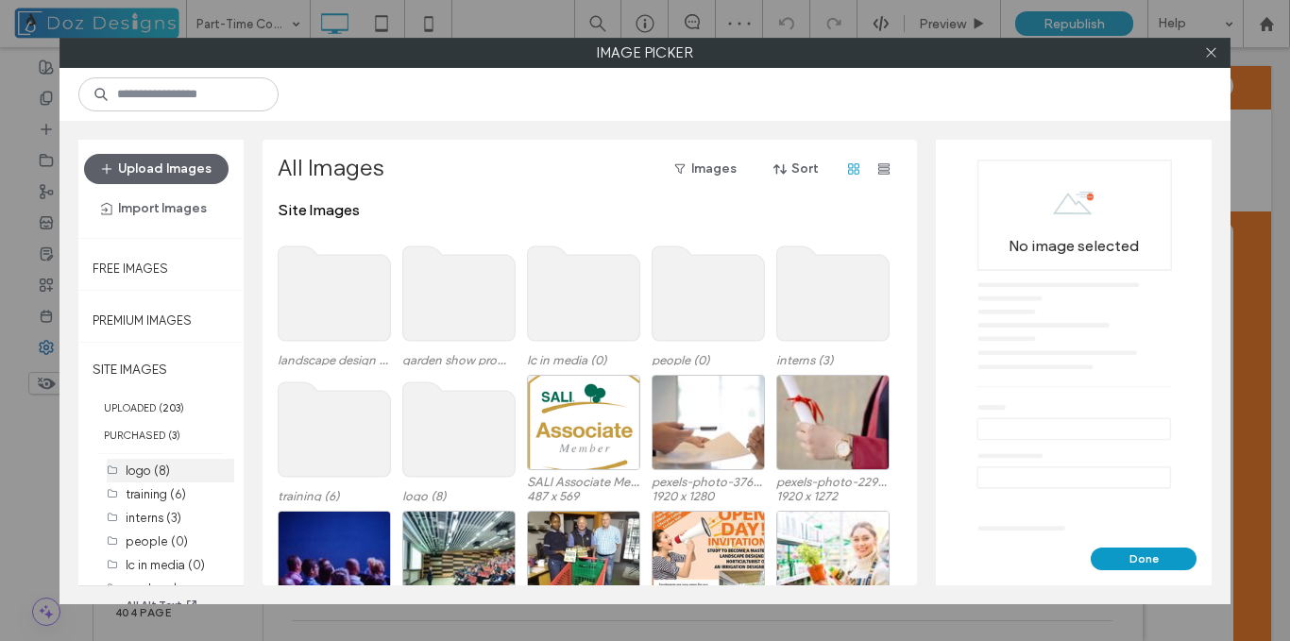
click at [150, 472] on label "logo (8)" at bounding box center [148, 471] width 44 height 14
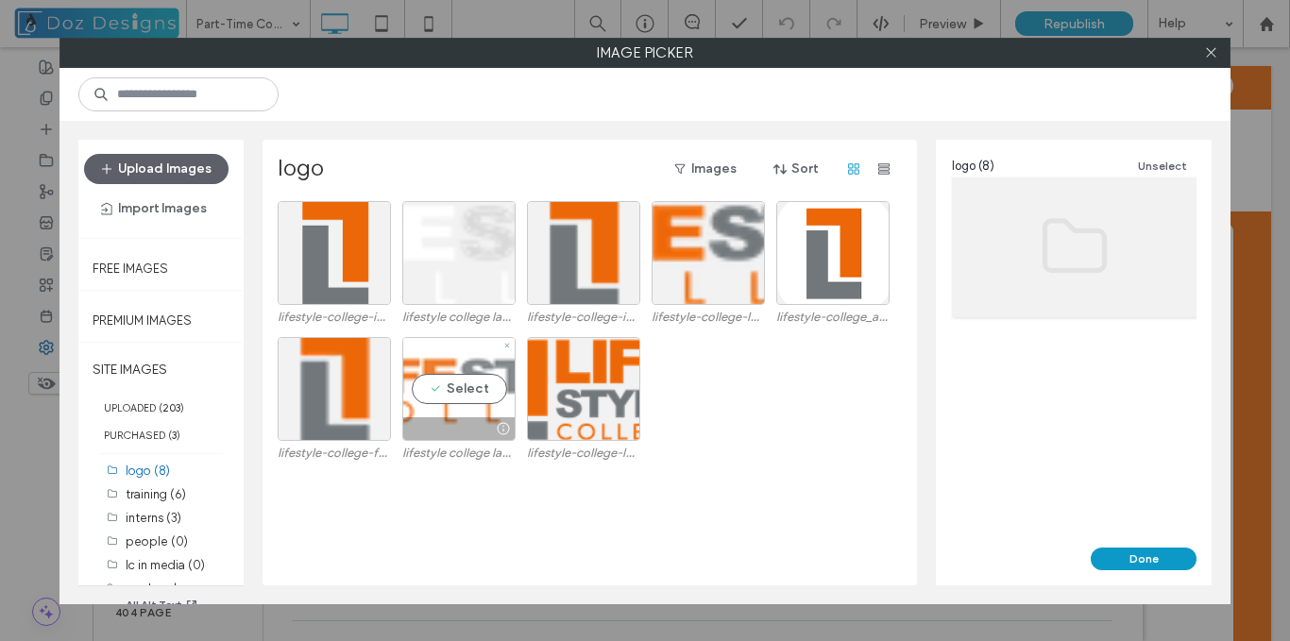
click at [473, 394] on div "Select" at bounding box center [458, 389] width 113 height 104
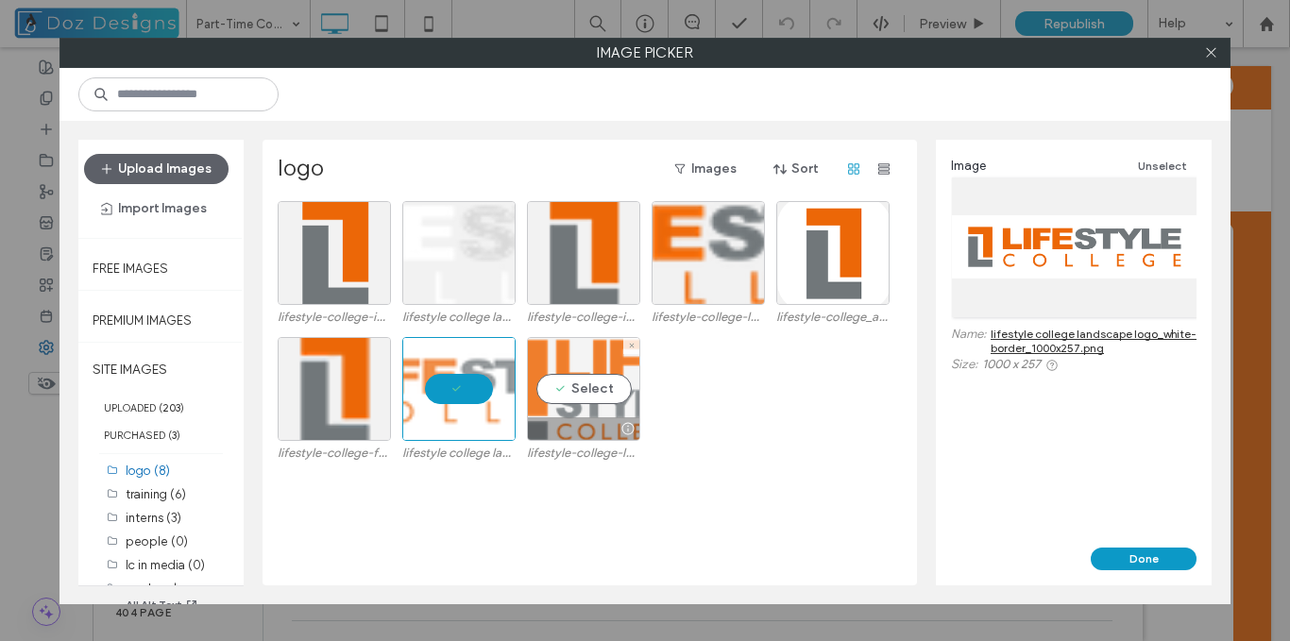
click at [592, 391] on div "Select" at bounding box center [583, 389] width 113 height 104
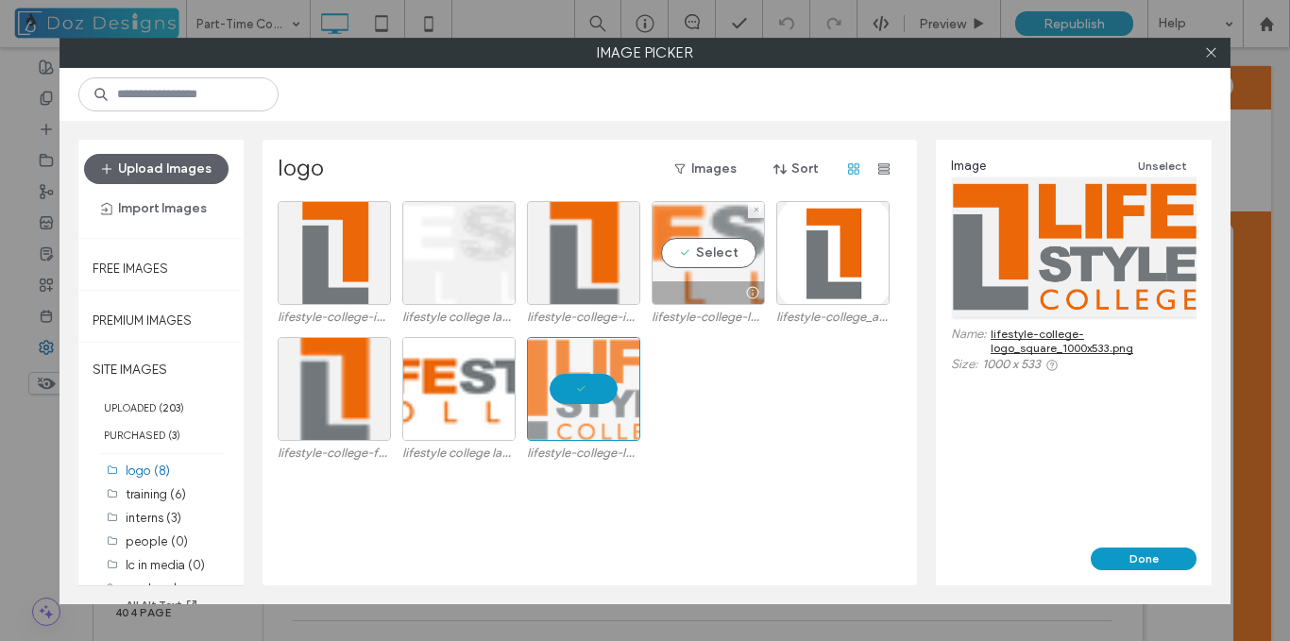
click at [715, 257] on div "Select" at bounding box center [708, 253] width 113 height 104
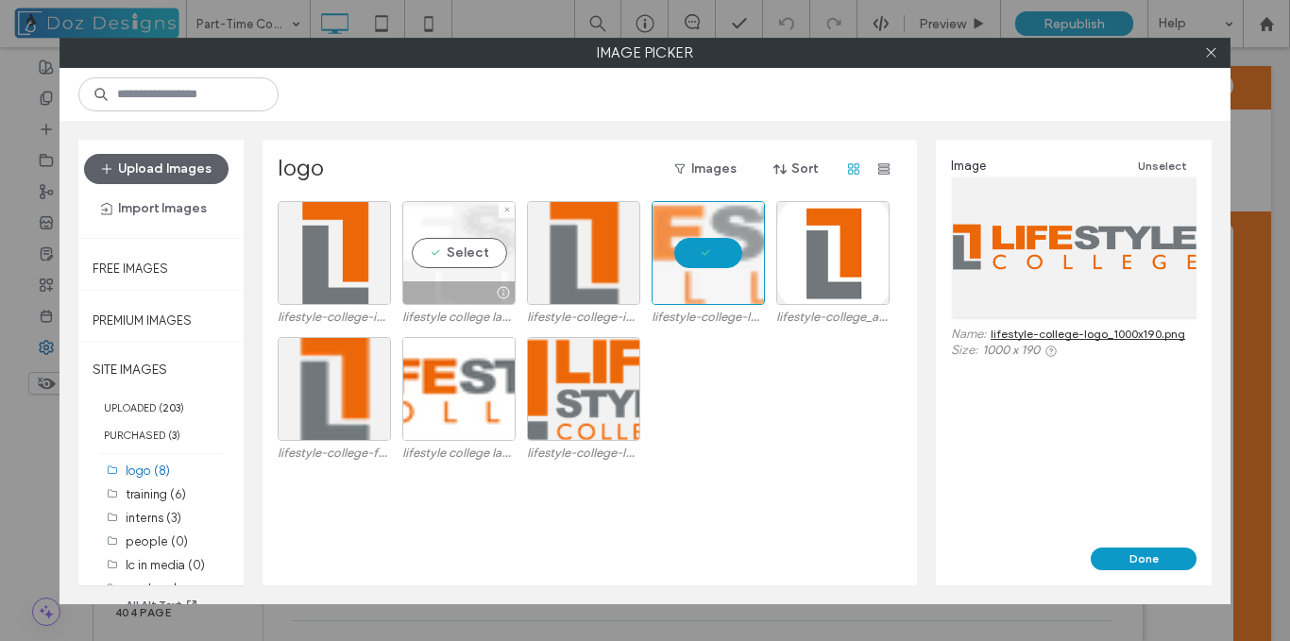
click at [477, 257] on div "Select" at bounding box center [458, 253] width 113 height 104
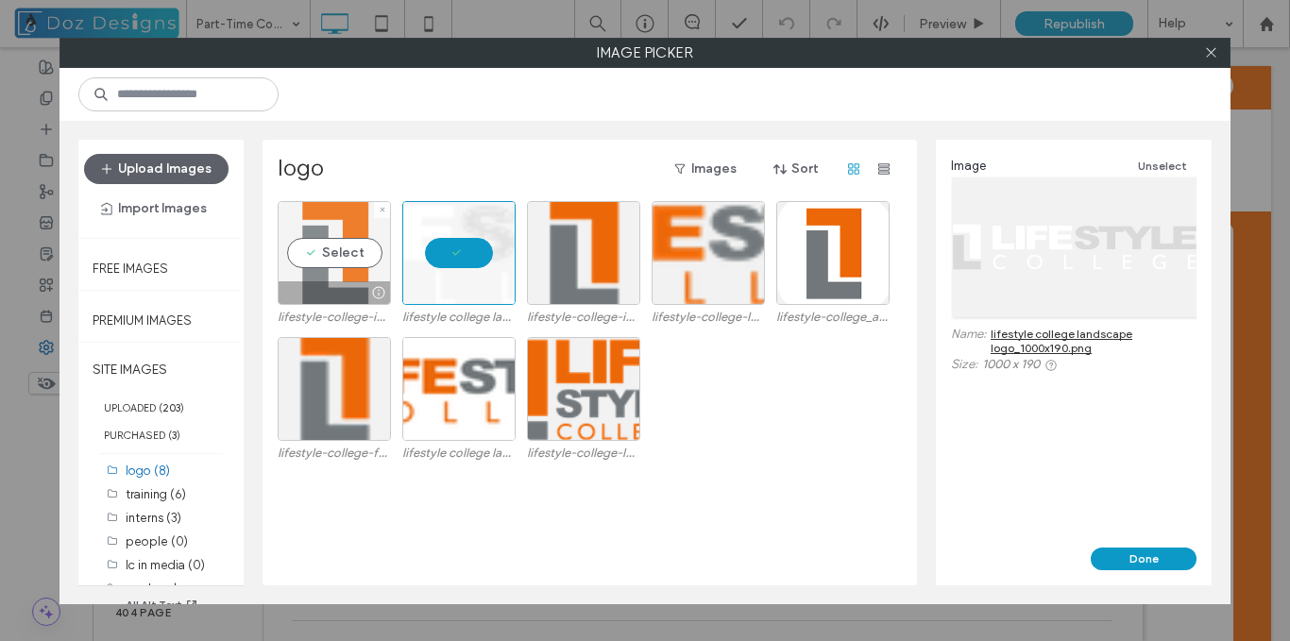
click at [340, 254] on div "Select" at bounding box center [334, 253] width 113 height 104
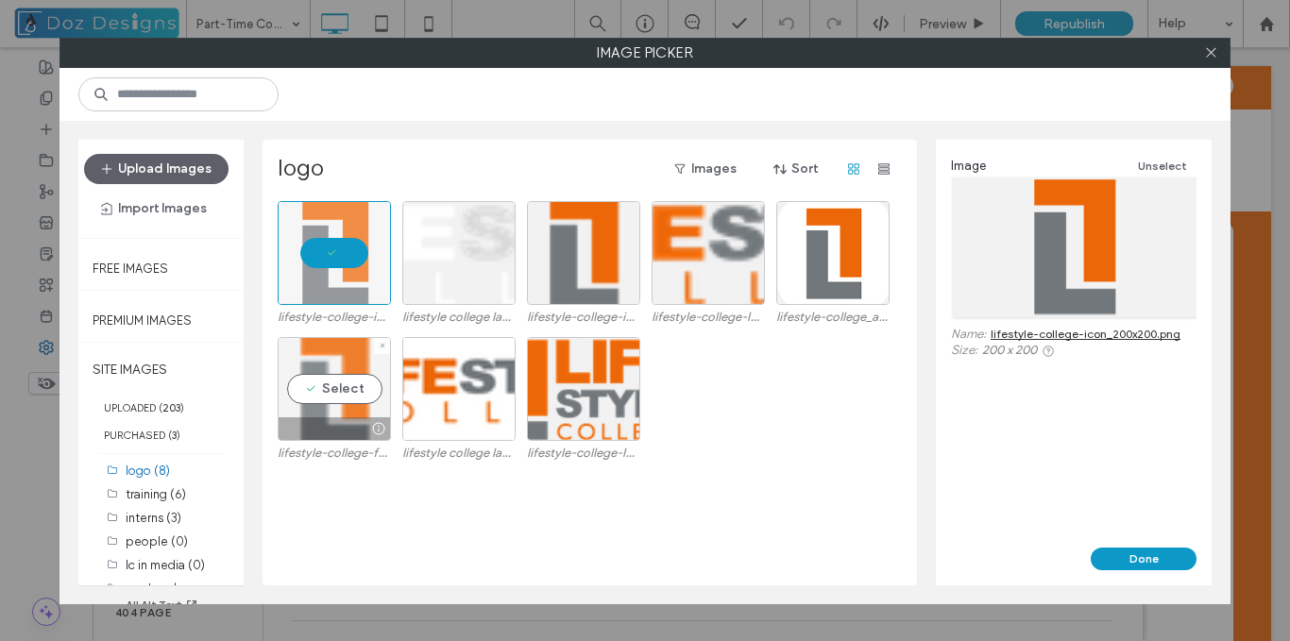
click at [348, 390] on div "Select" at bounding box center [334, 389] width 113 height 104
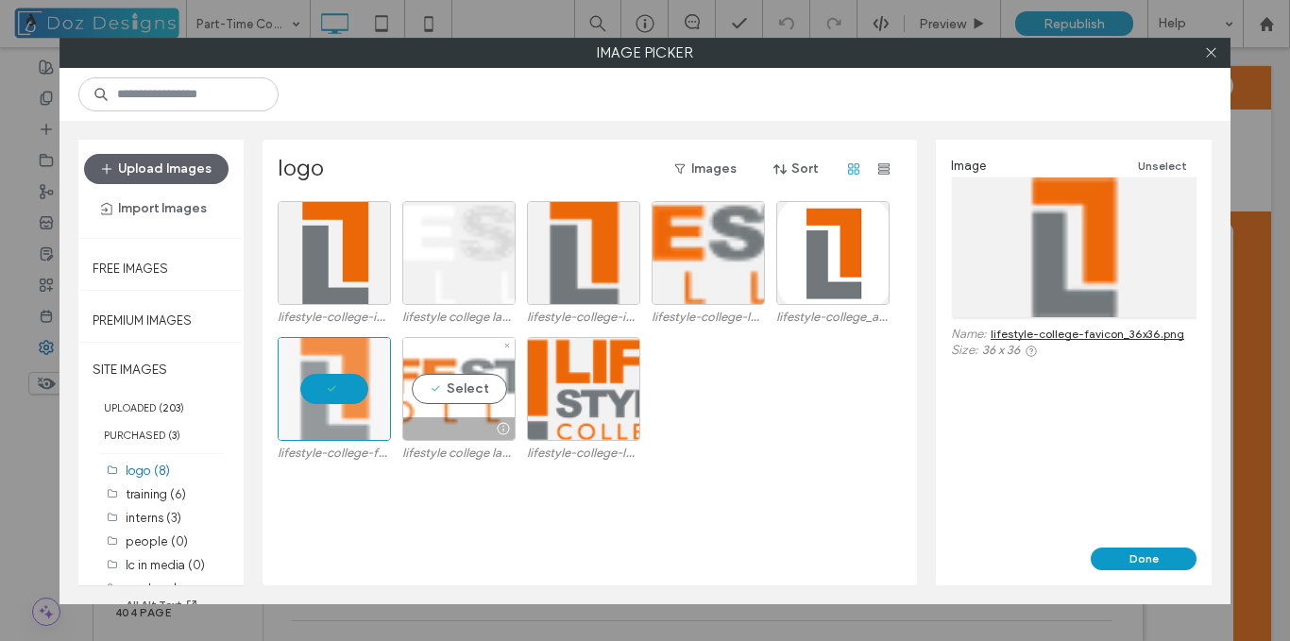
click at [455, 380] on div "Select" at bounding box center [458, 389] width 113 height 104
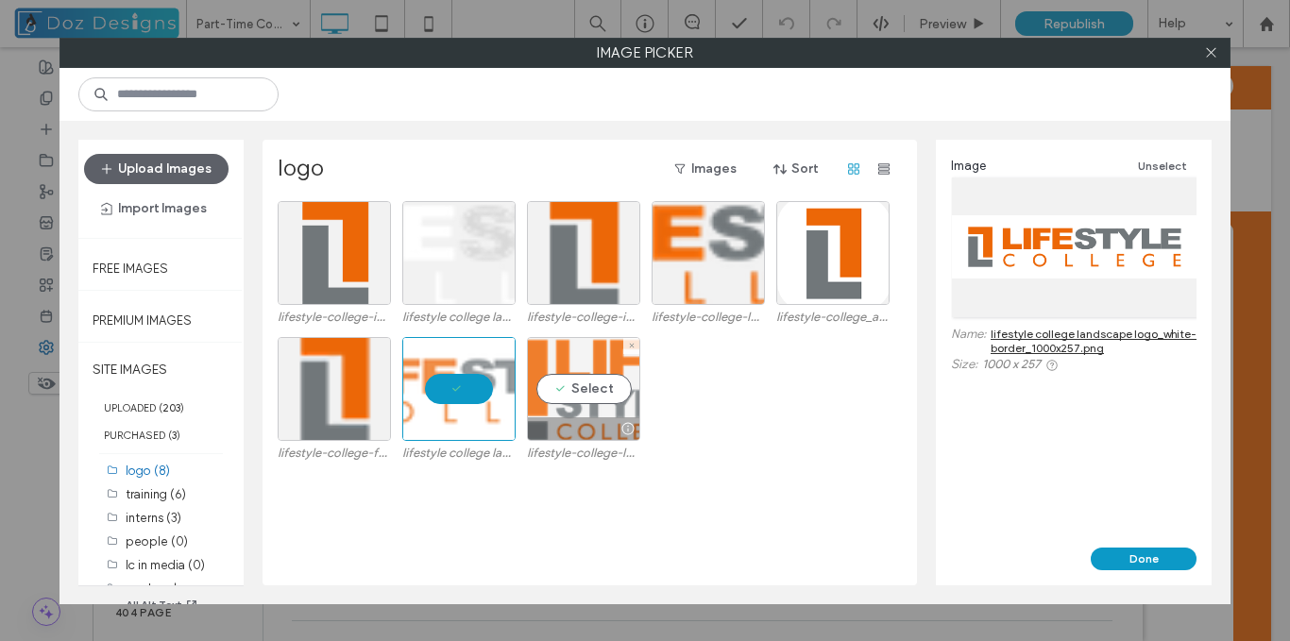
click at [589, 384] on div "Select" at bounding box center [583, 389] width 113 height 104
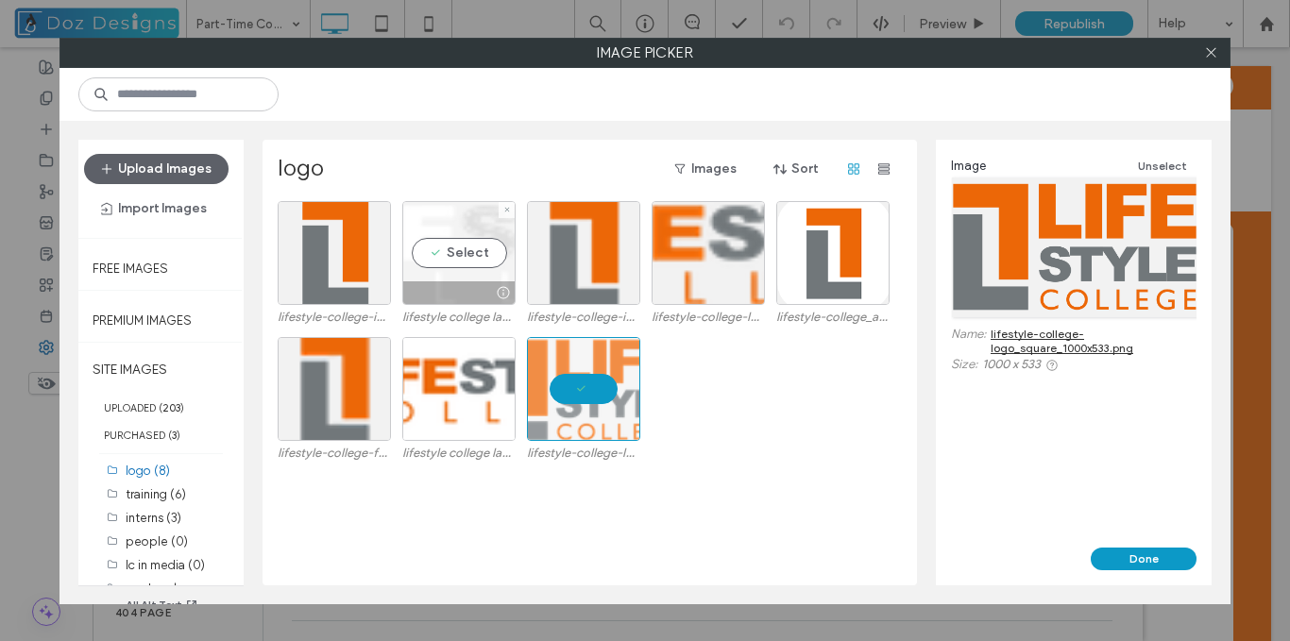
click at [465, 251] on div "Select" at bounding box center [458, 253] width 113 height 104
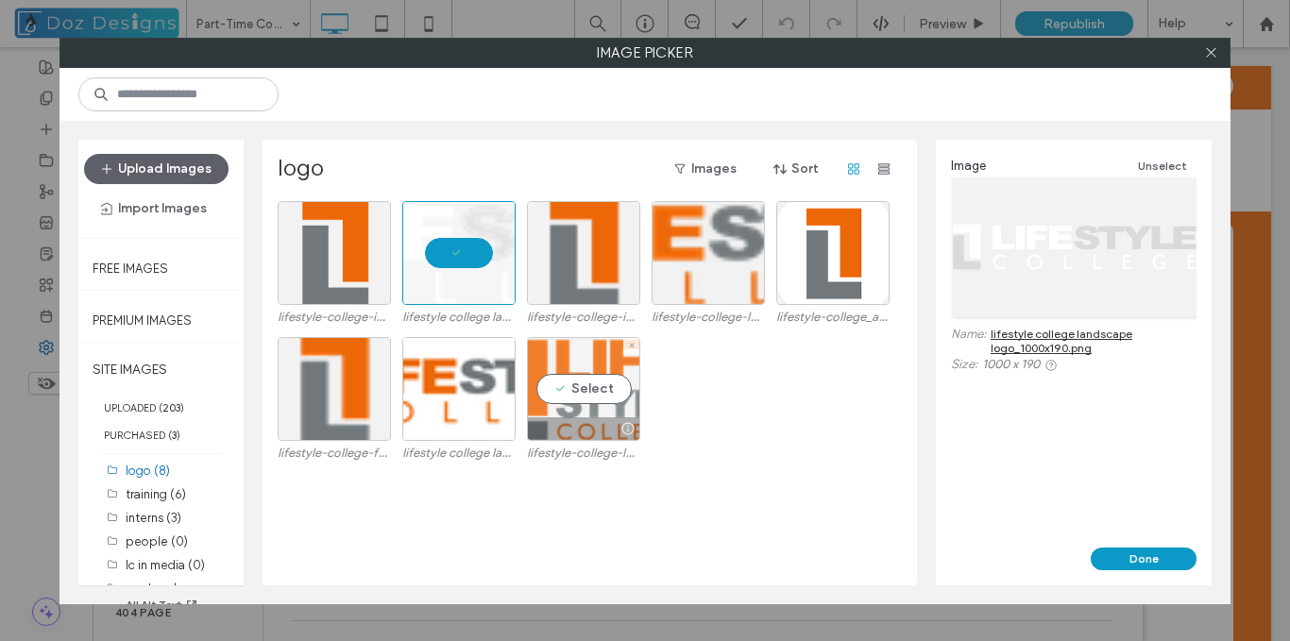
click at [597, 385] on div "Select" at bounding box center [583, 389] width 113 height 104
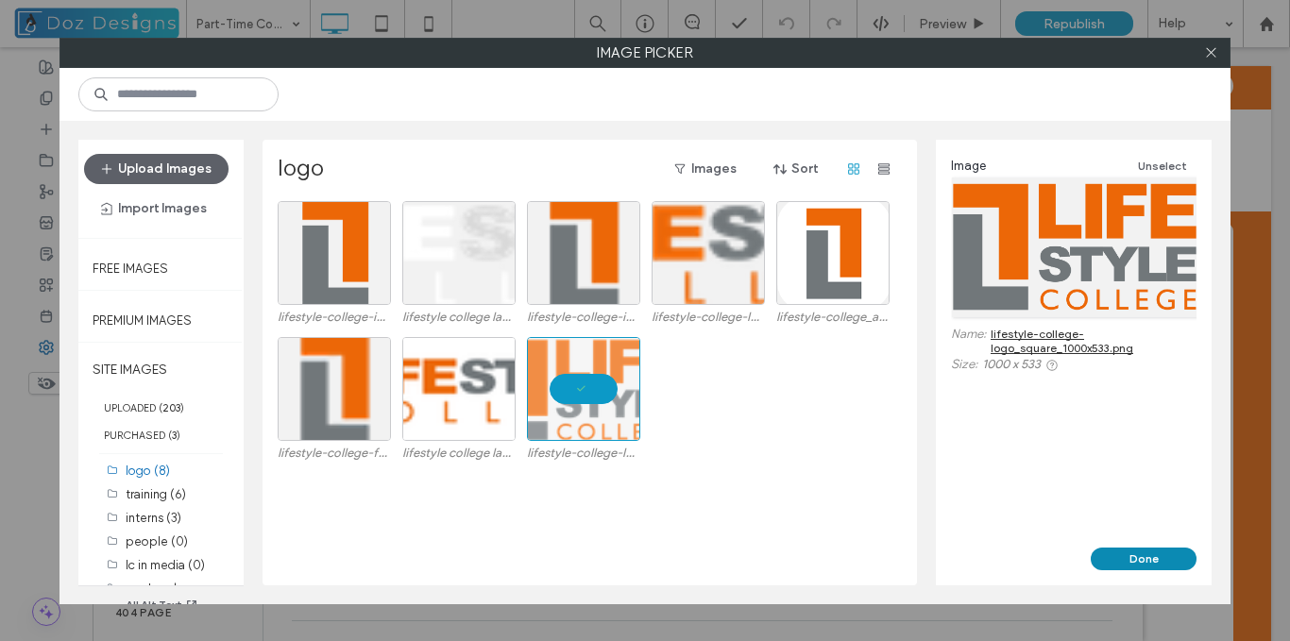
click at [1153, 557] on button "Done" at bounding box center [1144, 559] width 106 height 23
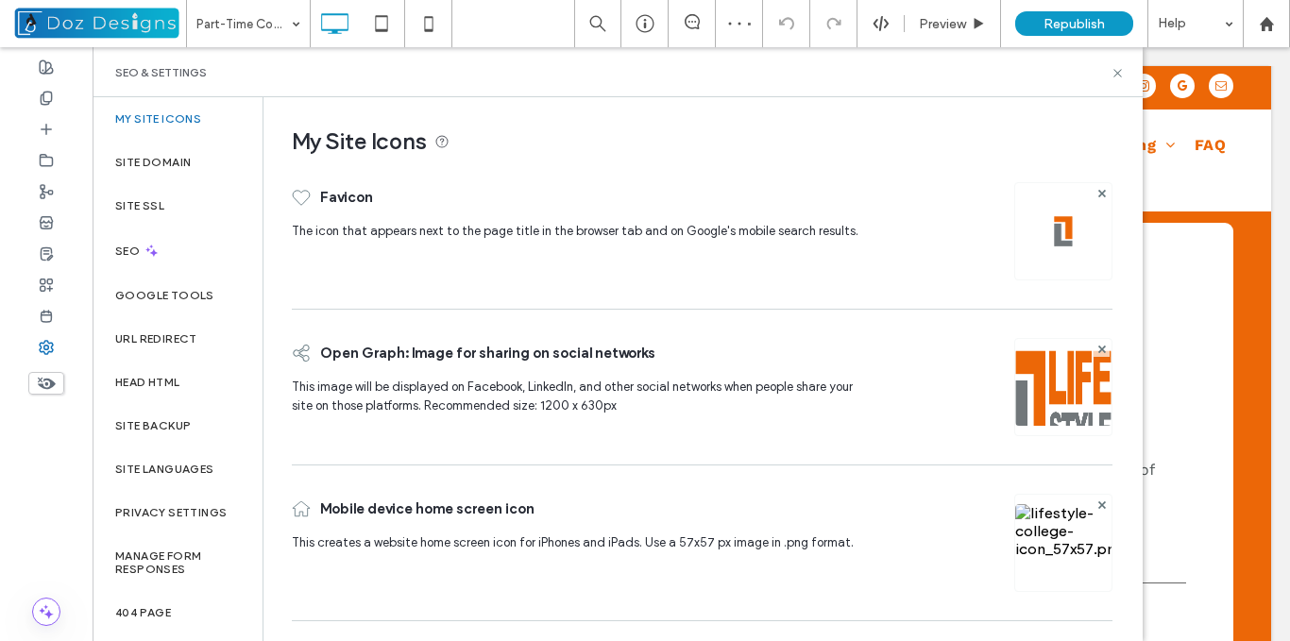
click at [1047, 532] on img at bounding box center [1064, 568] width 96 height 128
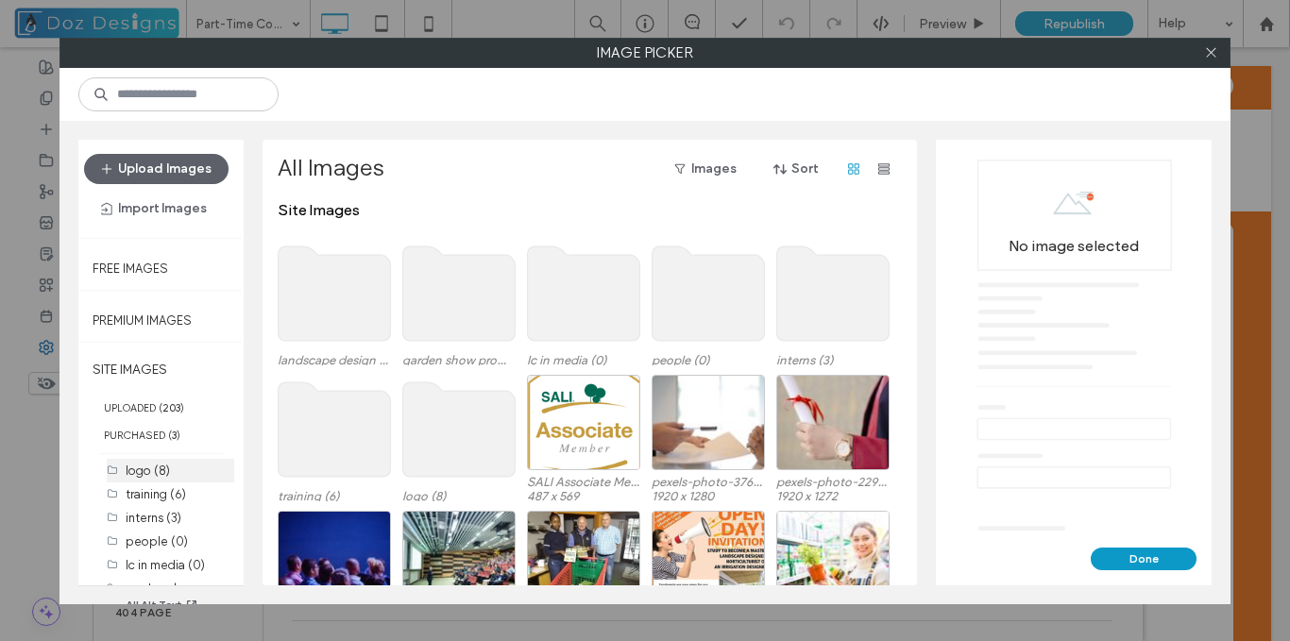
click at [151, 474] on label "logo (8)" at bounding box center [148, 471] width 44 height 14
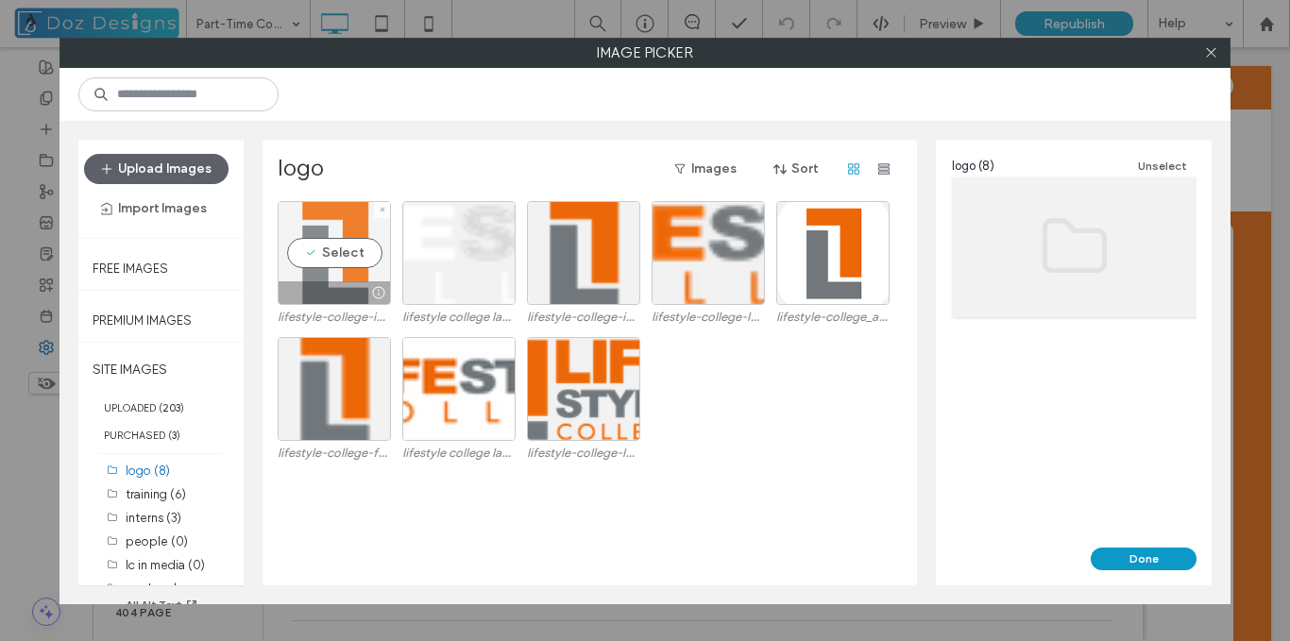
click at [338, 265] on div "Select" at bounding box center [334, 253] width 113 height 104
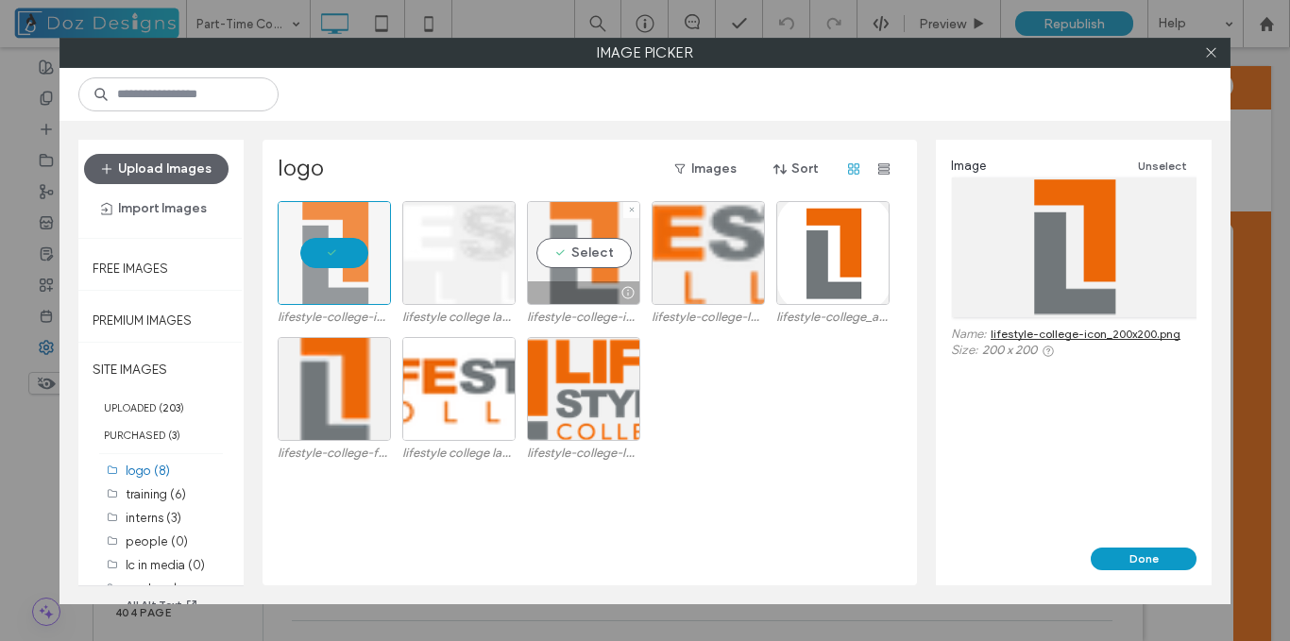
click at [581, 237] on div "Select" at bounding box center [583, 253] width 113 height 104
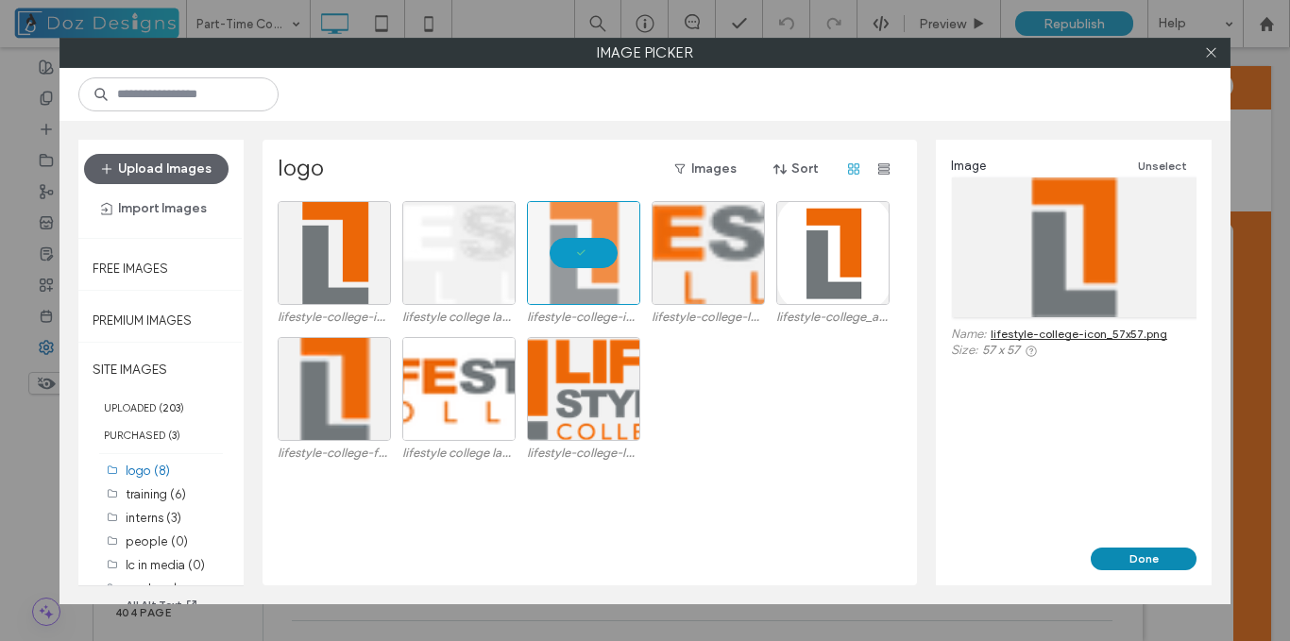
click at [1140, 565] on button "Done" at bounding box center [1144, 559] width 106 height 23
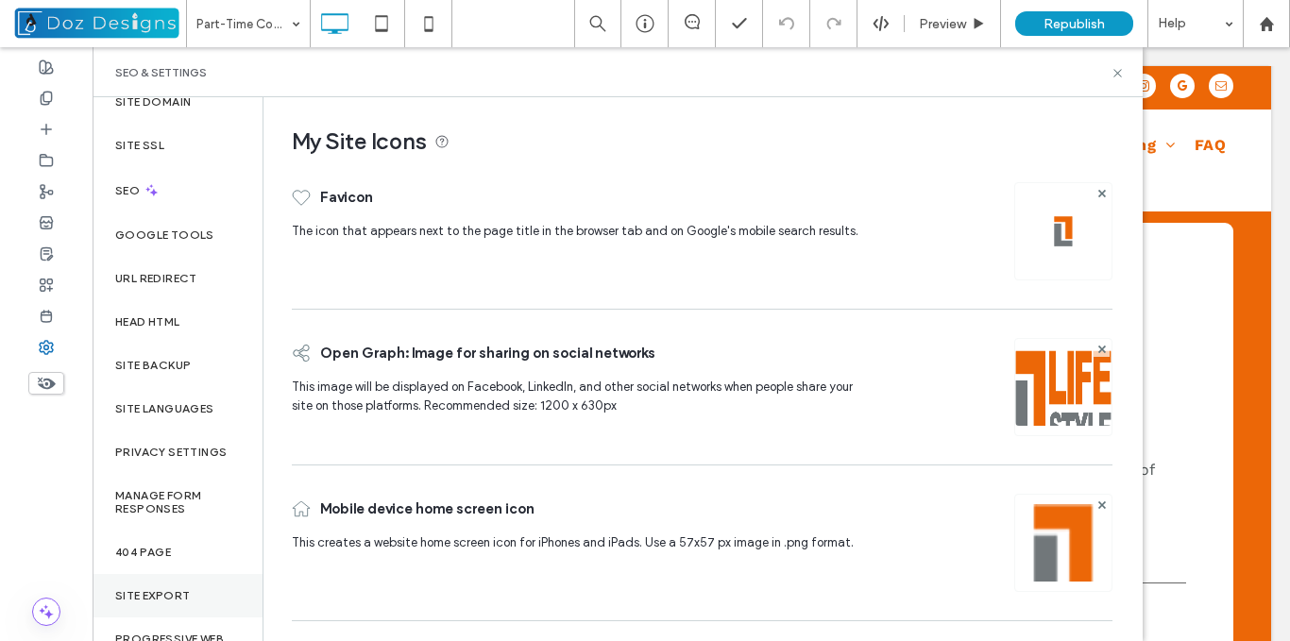
scroll to position [94, 0]
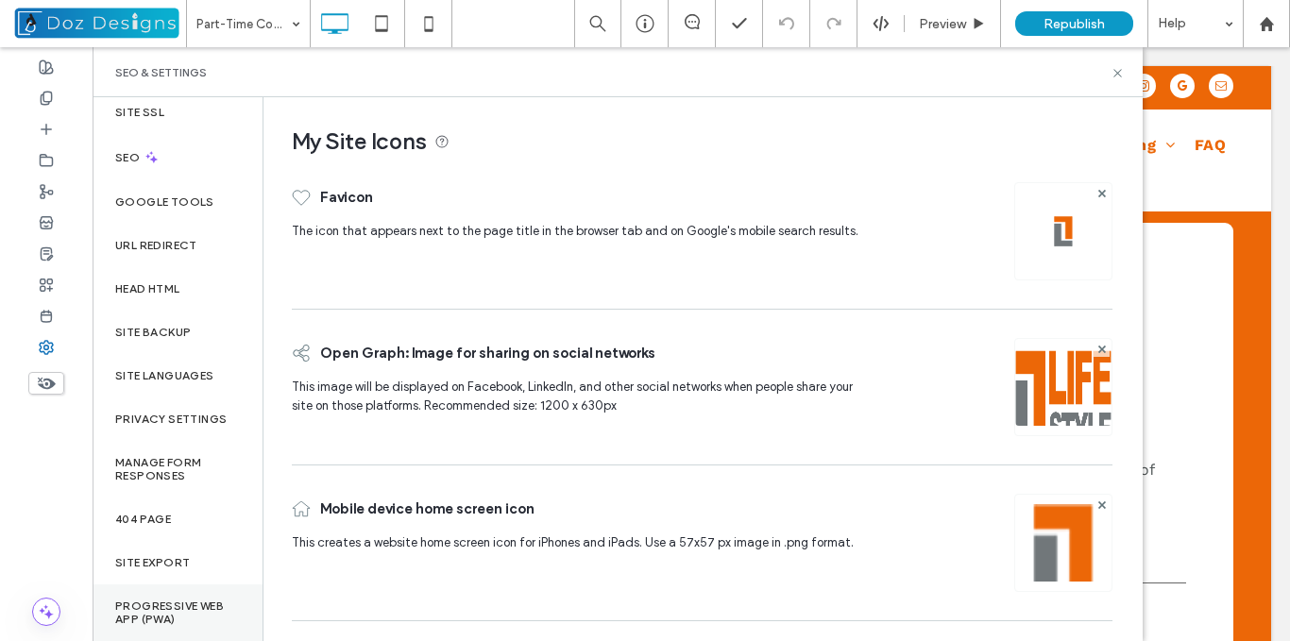
click at [177, 618] on label "Progressive Web App (PWA)" at bounding box center [177, 613] width 125 height 26
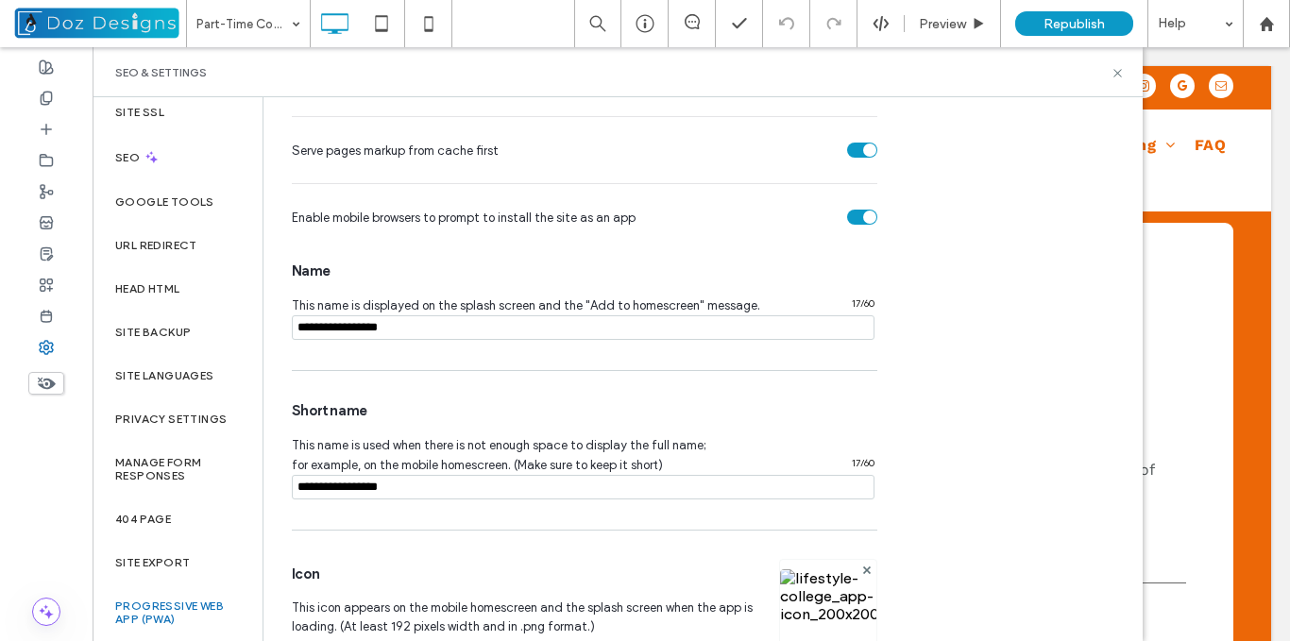
scroll to position [283, 0]
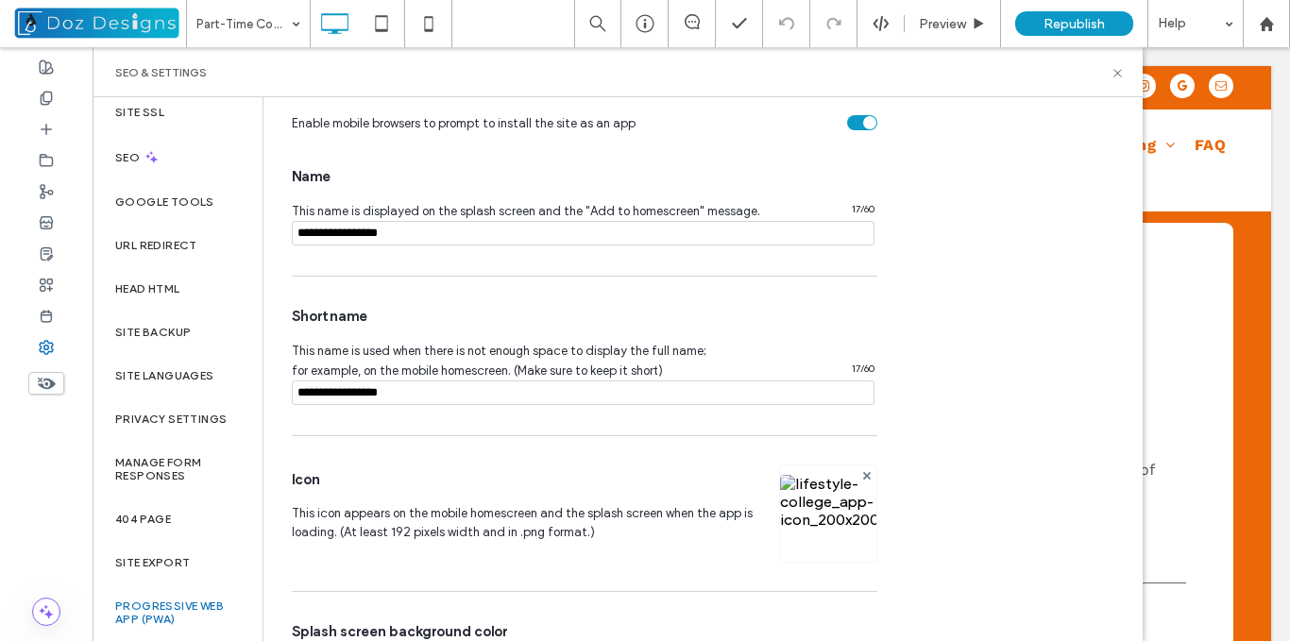
click at [822, 498] on img at bounding box center [828, 539] width 96 height 128
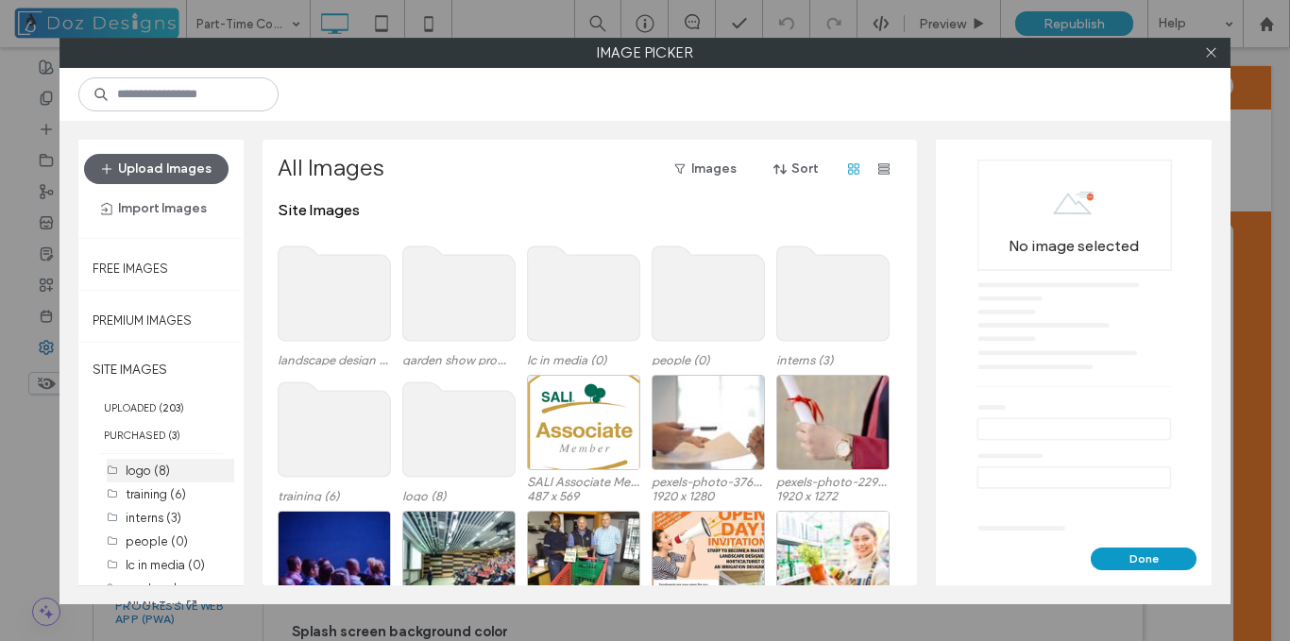
click at [155, 468] on label "logo (8)" at bounding box center [148, 471] width 44 height 14
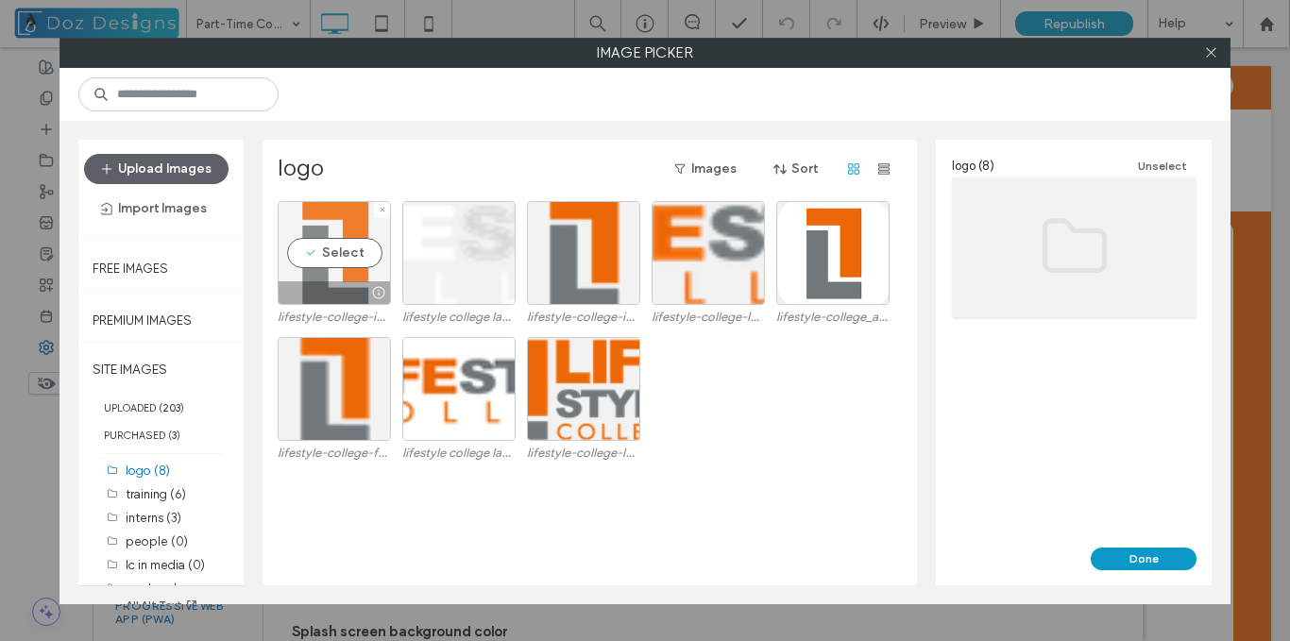
click at [339, 260] on div "Select" at bounding box center [334, 253] width 113 height 104
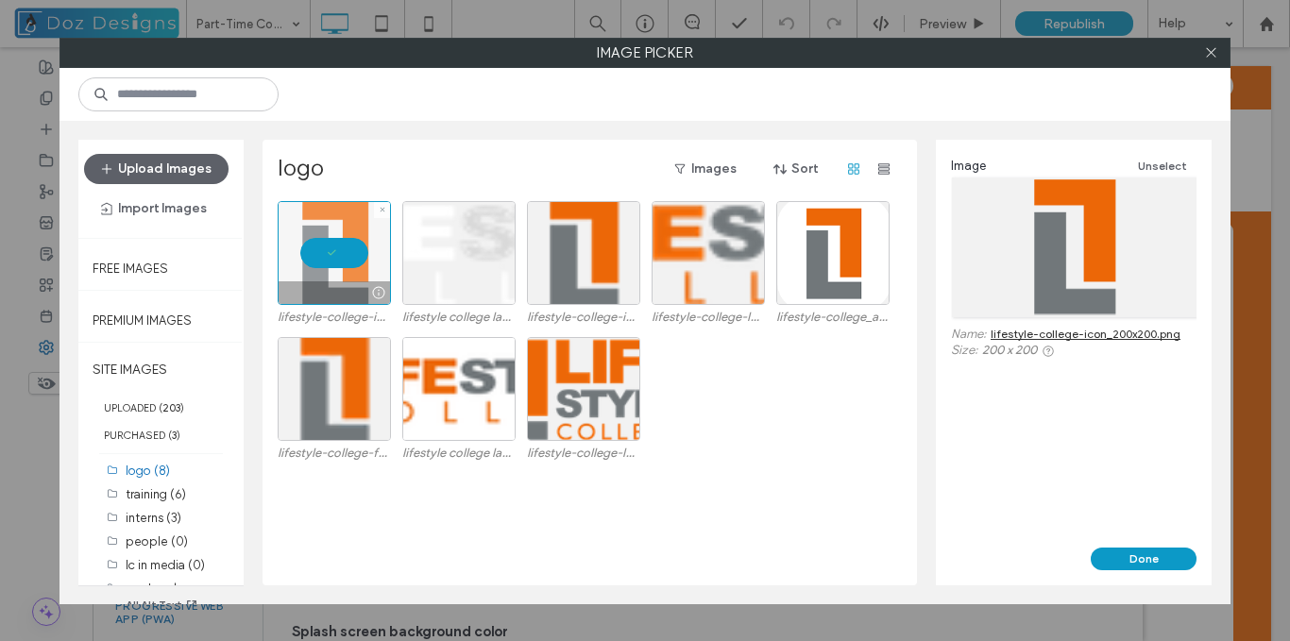
click at [339, 260] on div at bounding box center [334, 253] width 113 height 104
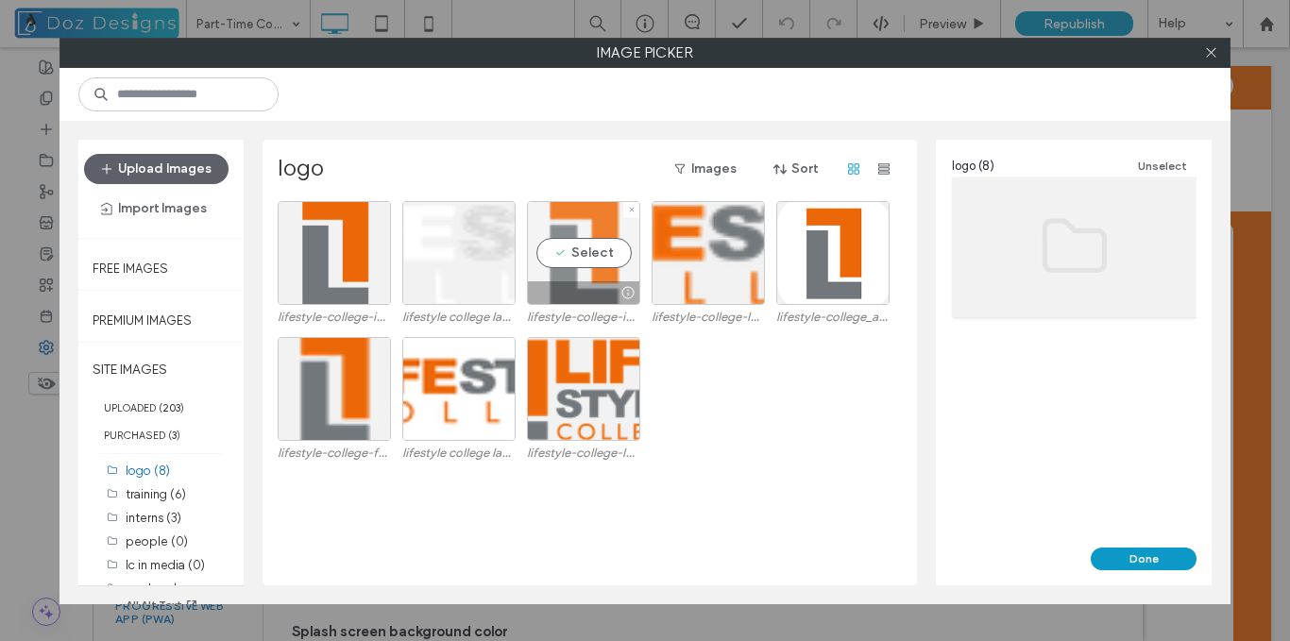
click at [588, 262] on div "Select" at bounding box center [583, 253] width 113 height 104
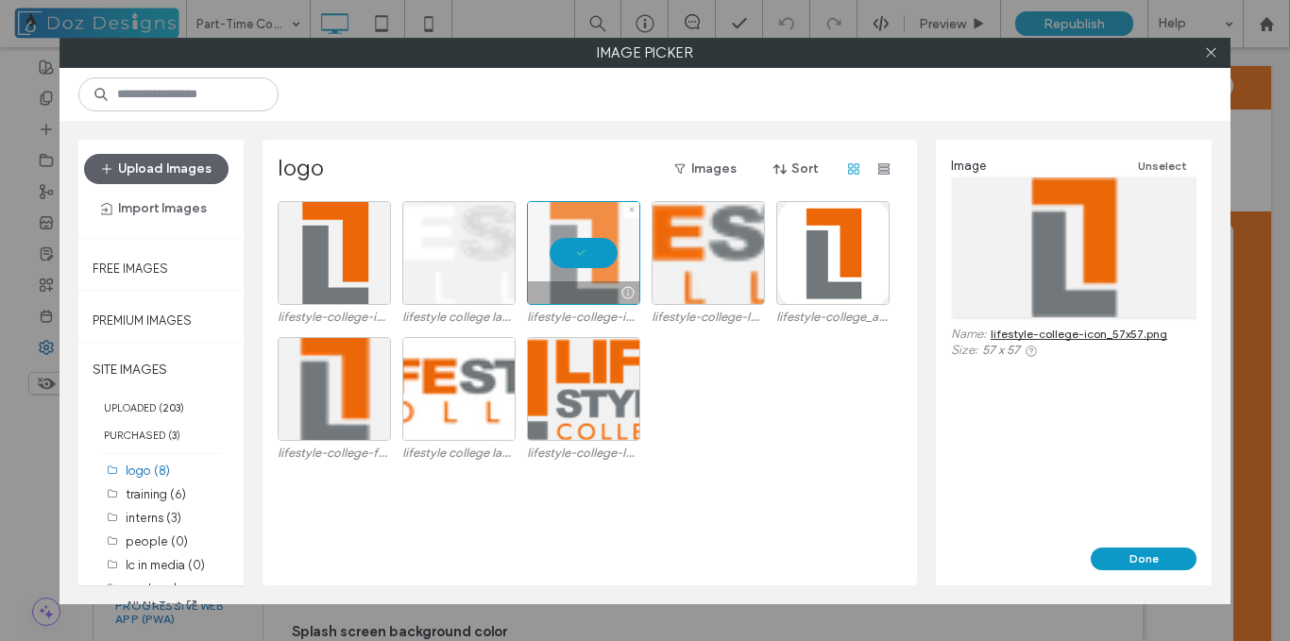
click at [588, 261] on div at bounding box center [583, 253] width 113 height 104
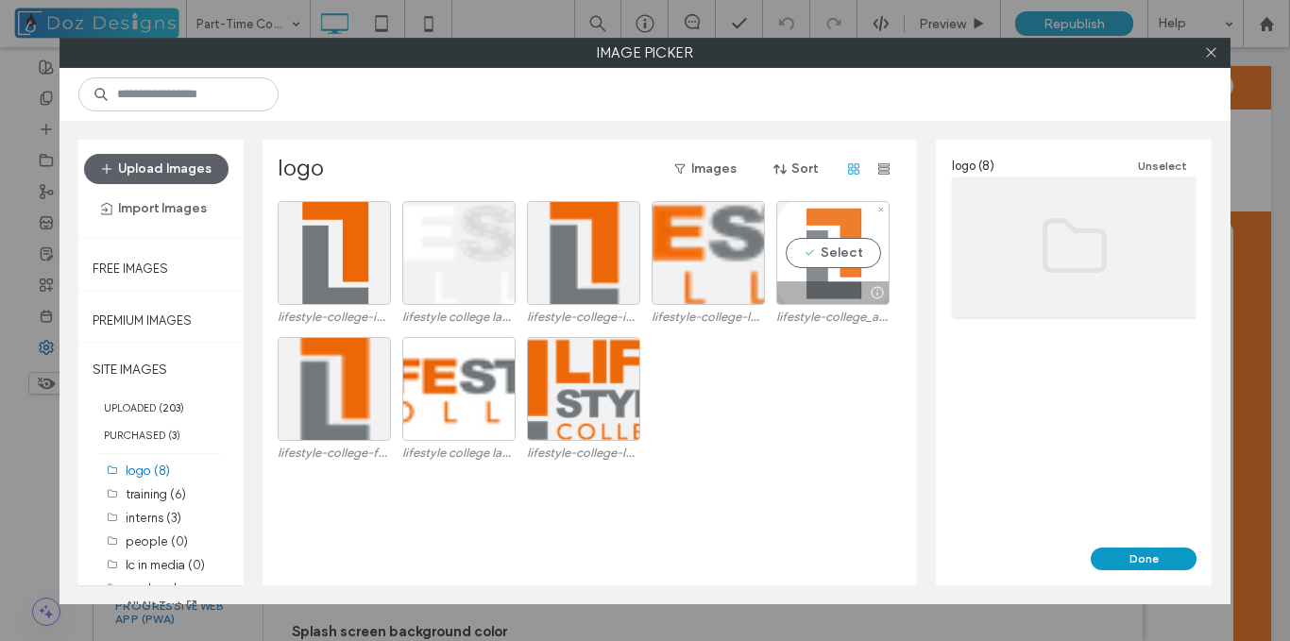
click at [835, 255] on div "Select" at bounding box center [833, 253] width 113 height 104
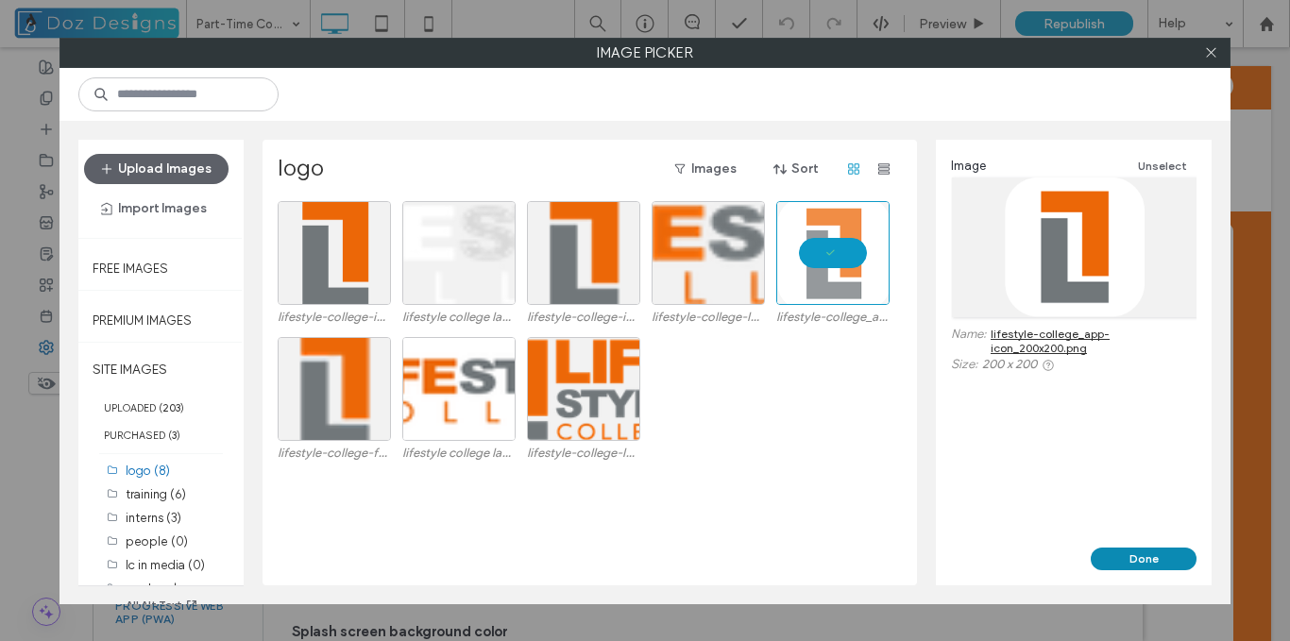
click at [1144, 556] on button "Done" at bounding box center [1144, 559] width 106 height 23
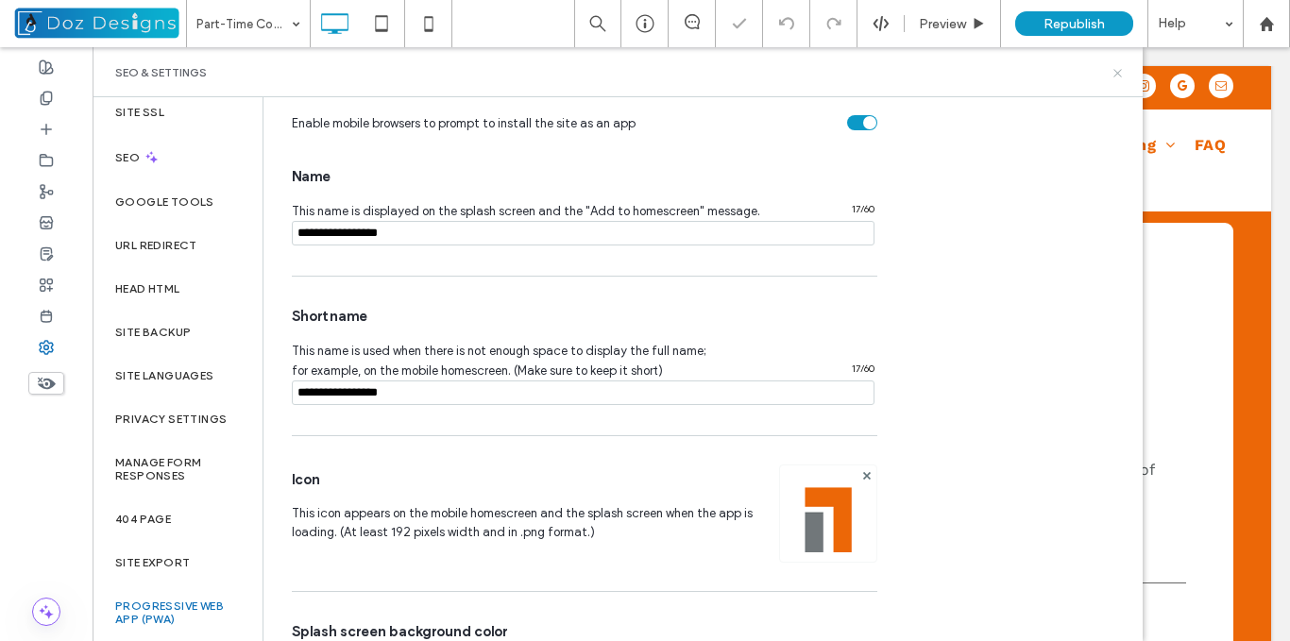
click at [1120, 71] on use at bounding box center [1118, 73] width 8 height 8
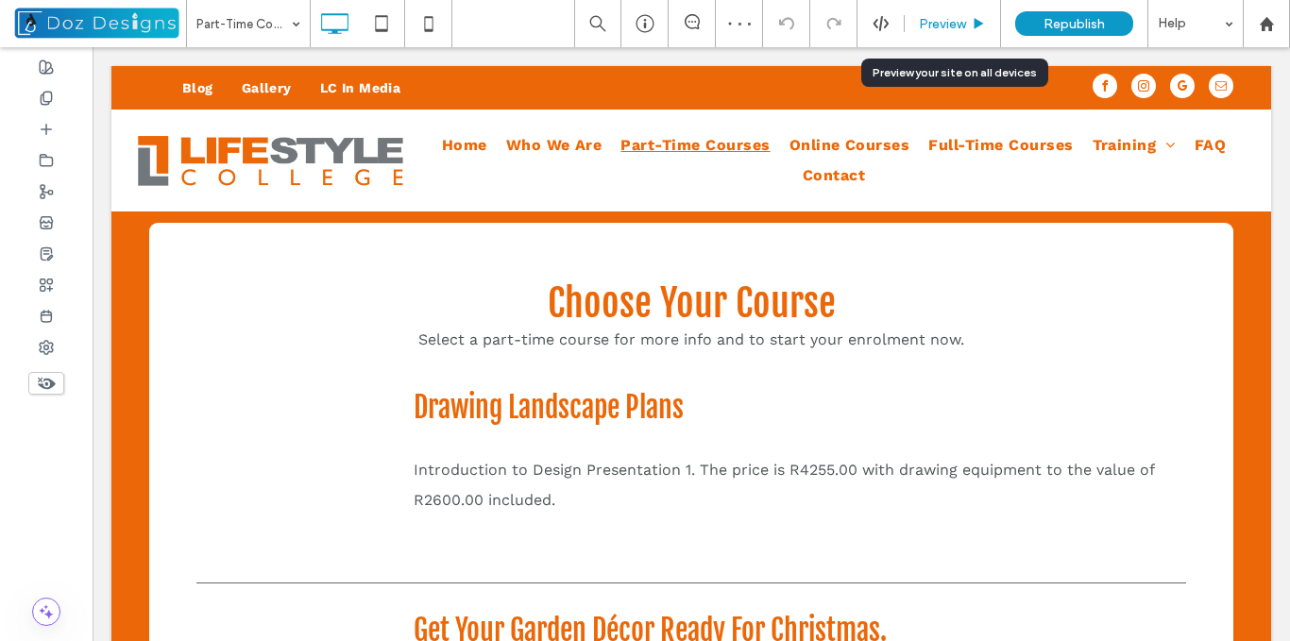
click at [942, 22] on span "Preview" at bounding box center [942, 24] width 47 height 16
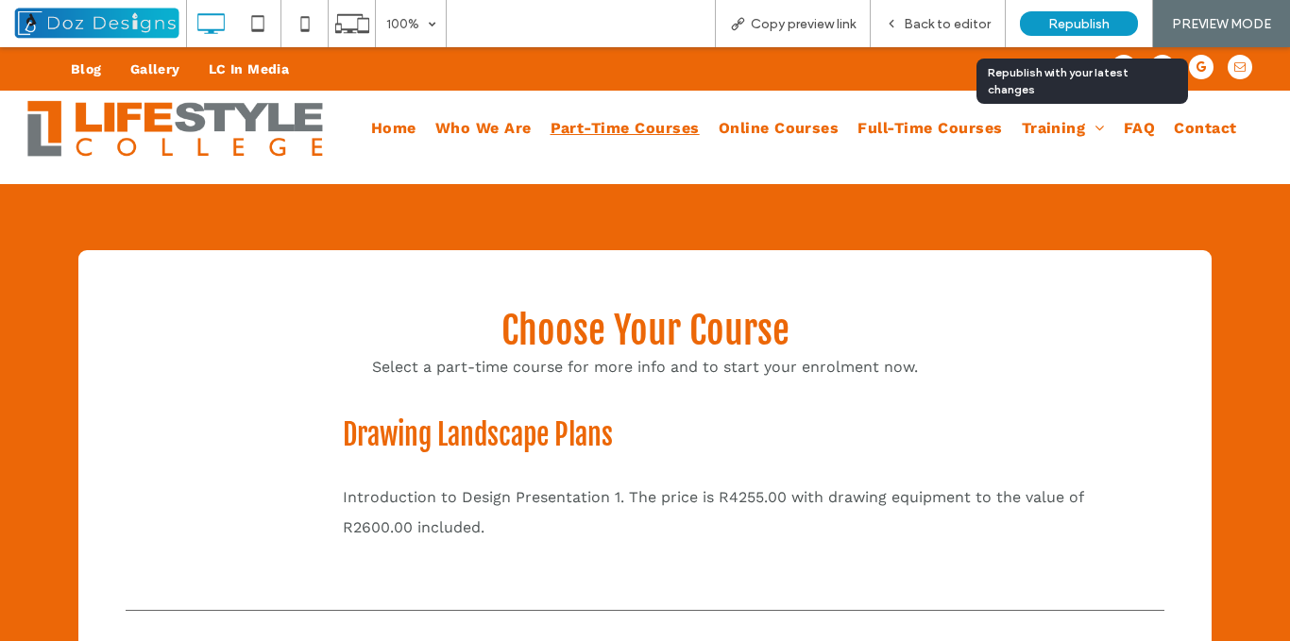
click at [1055, 26] on span "Republish" at bounding box center [1079, 24] width 61 height 16
